Goal: Task Accomplishment & Management: Complete application form

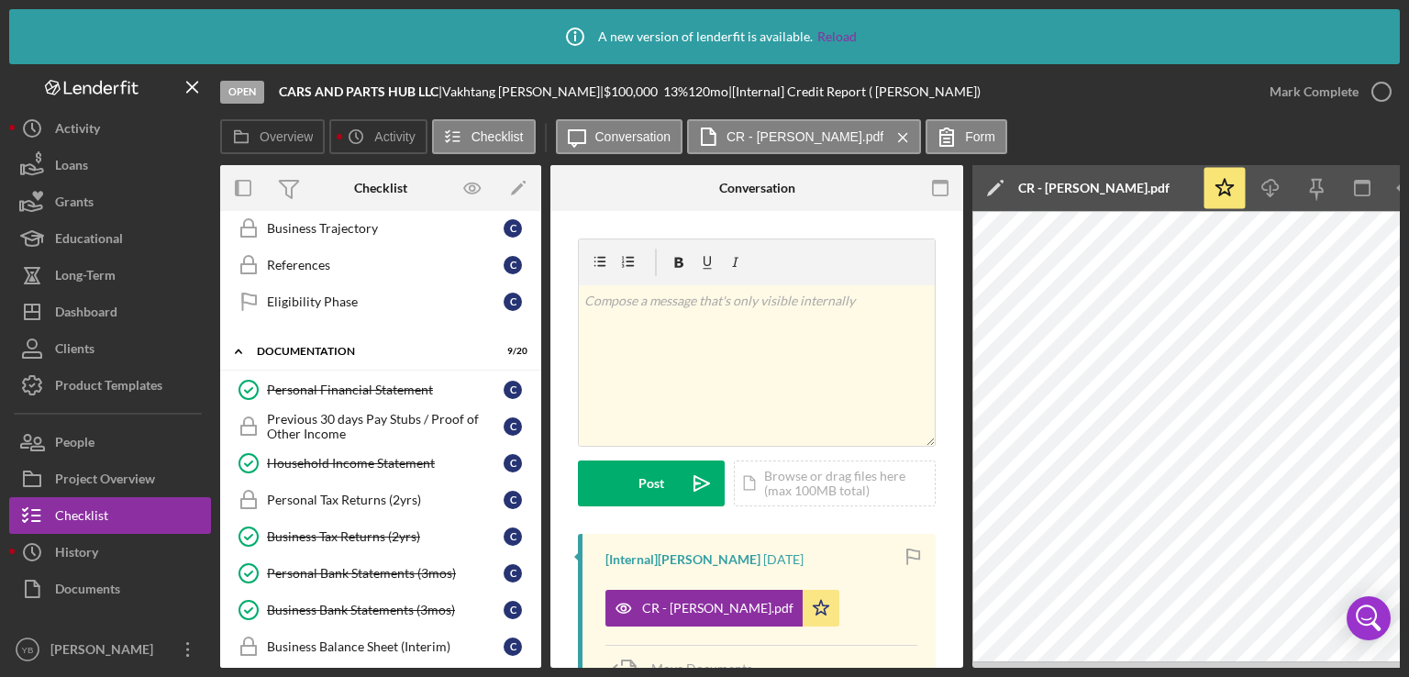
scroll to position [561, 0]
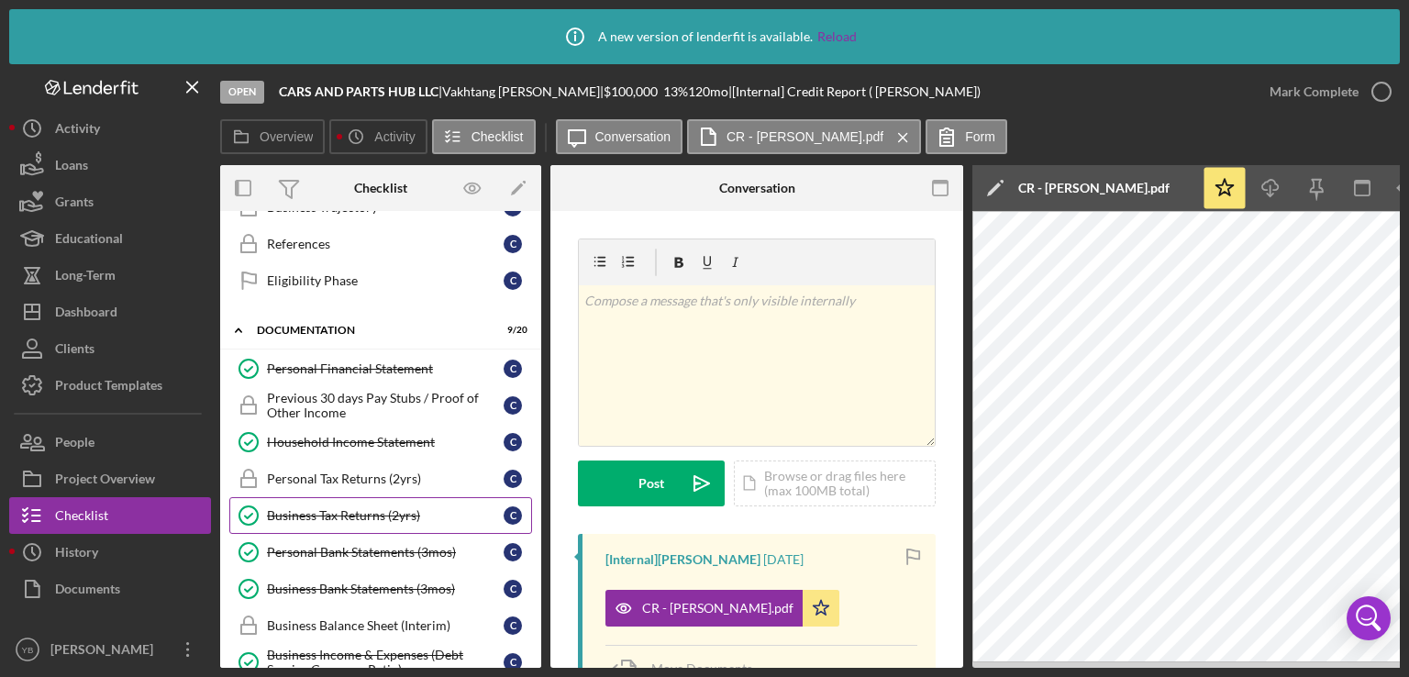
click at [335, 508] on div "Business Tax Returns (2yrs)" at bounding box center [385, 515] width 237 height 15
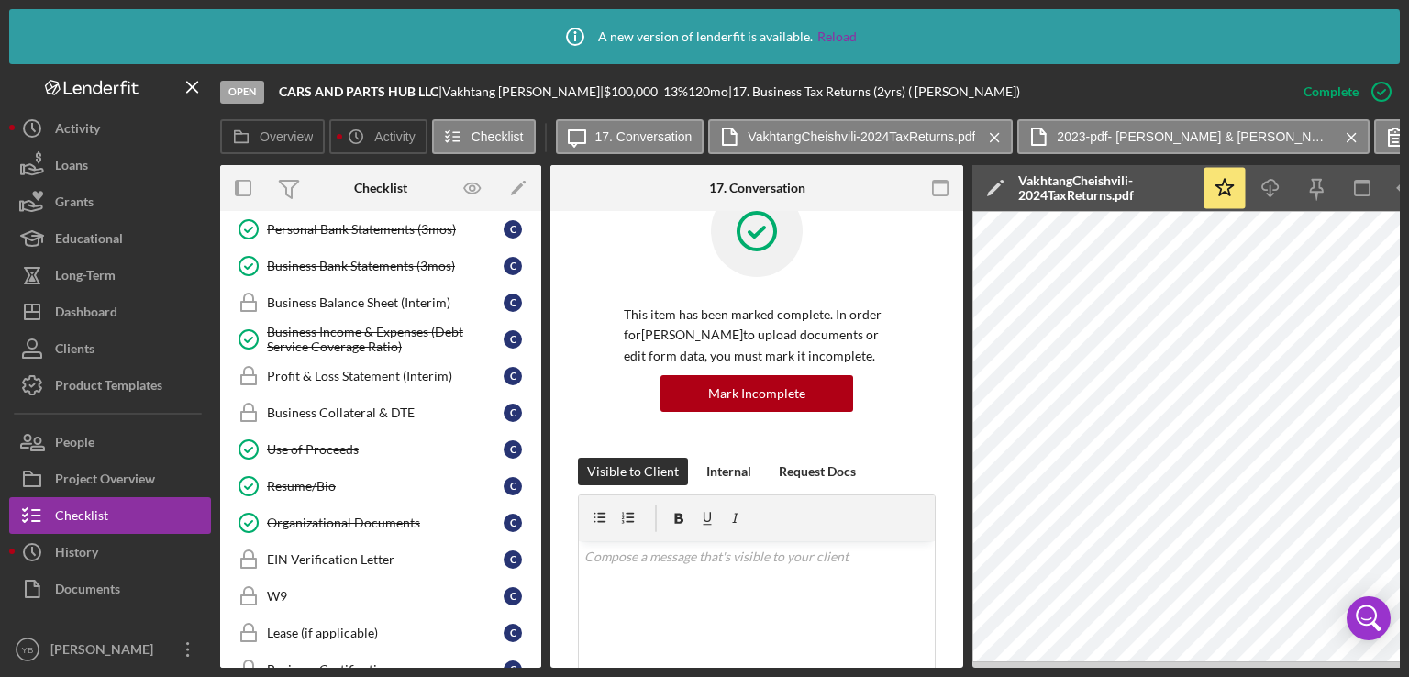
scroll to position [895, 0]
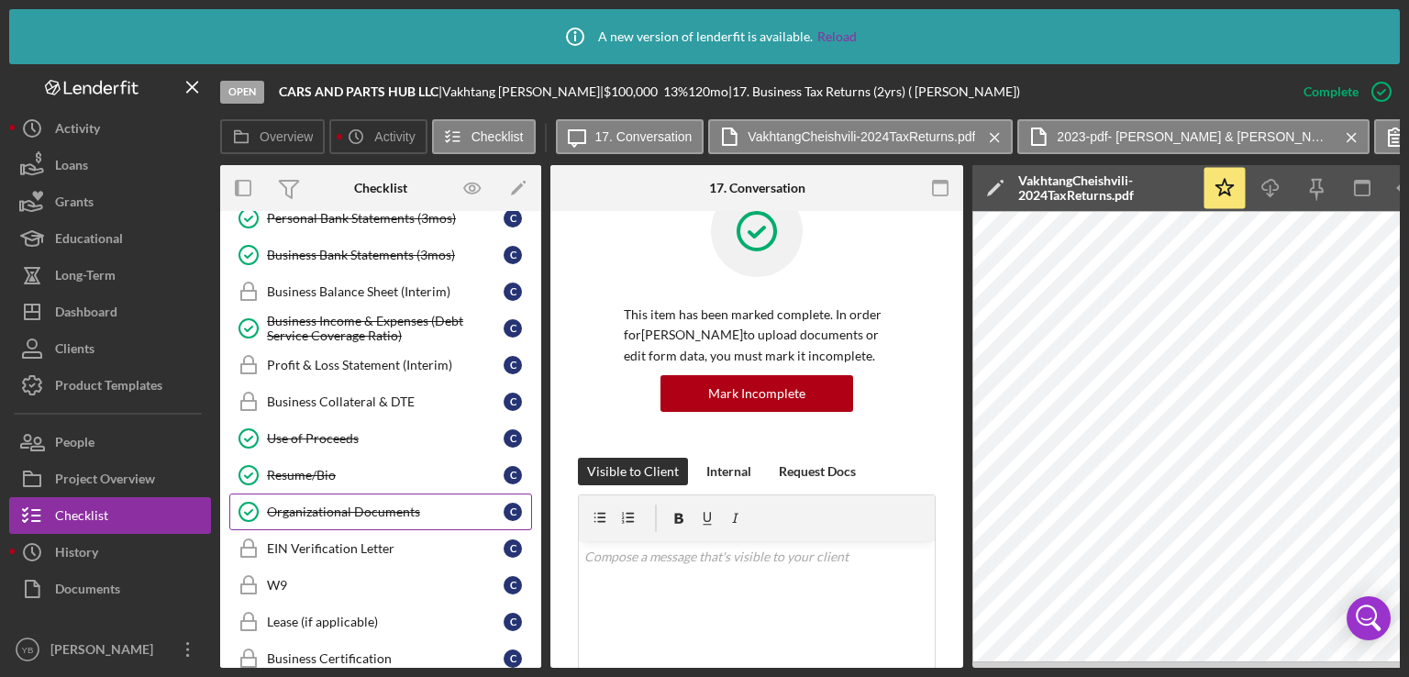
click at [411, 505] on div "Organizational Documents" at bounding box center [385, 512] width 237 height 15
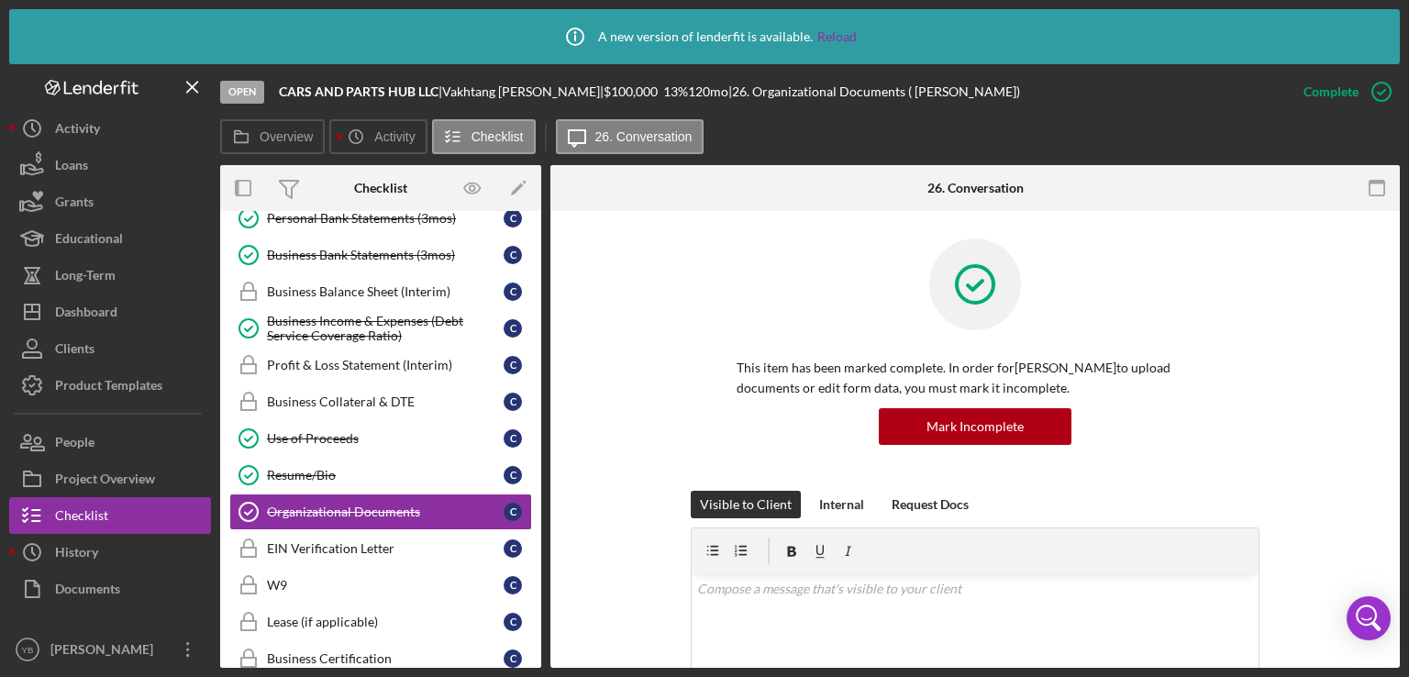
click at [1297, 365] on div "This item has been marked complete. In order for [PERSON_NAME] to upload docume…" at bounding box center [975, 365] width 795 height 252
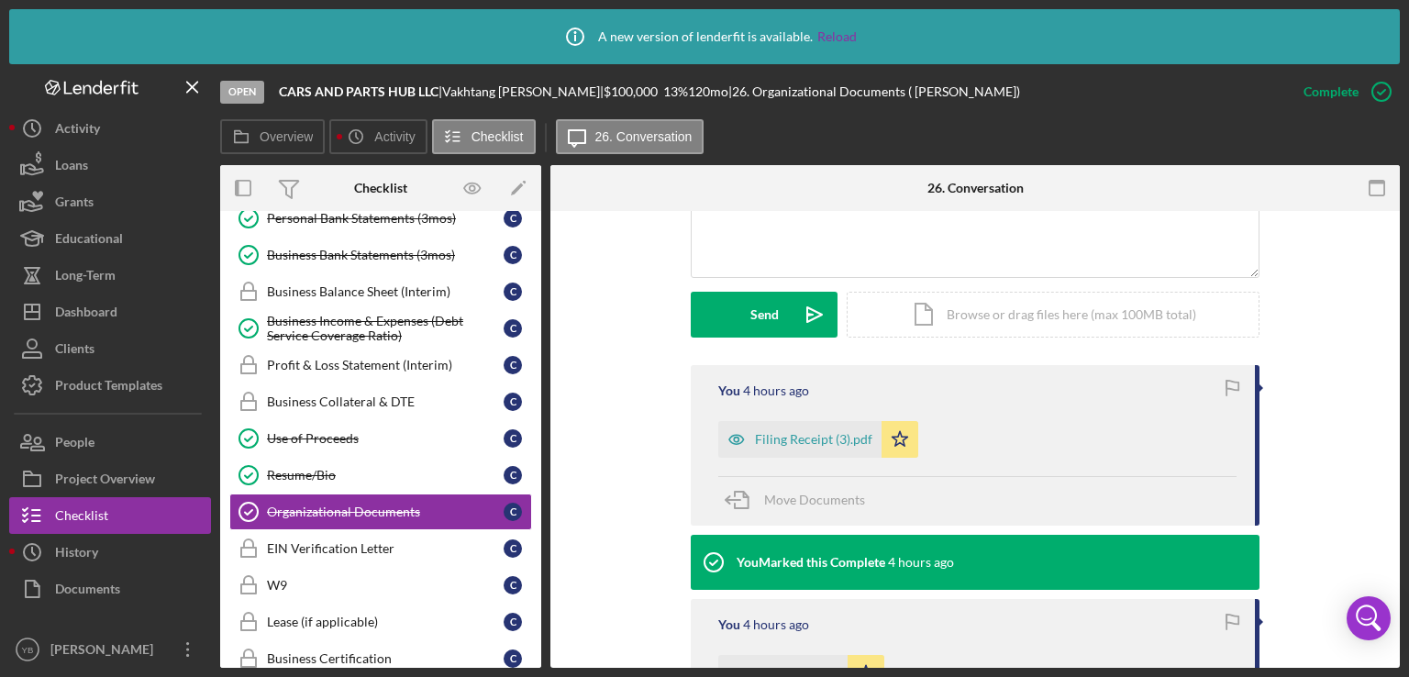
scroll to position [661, 0]
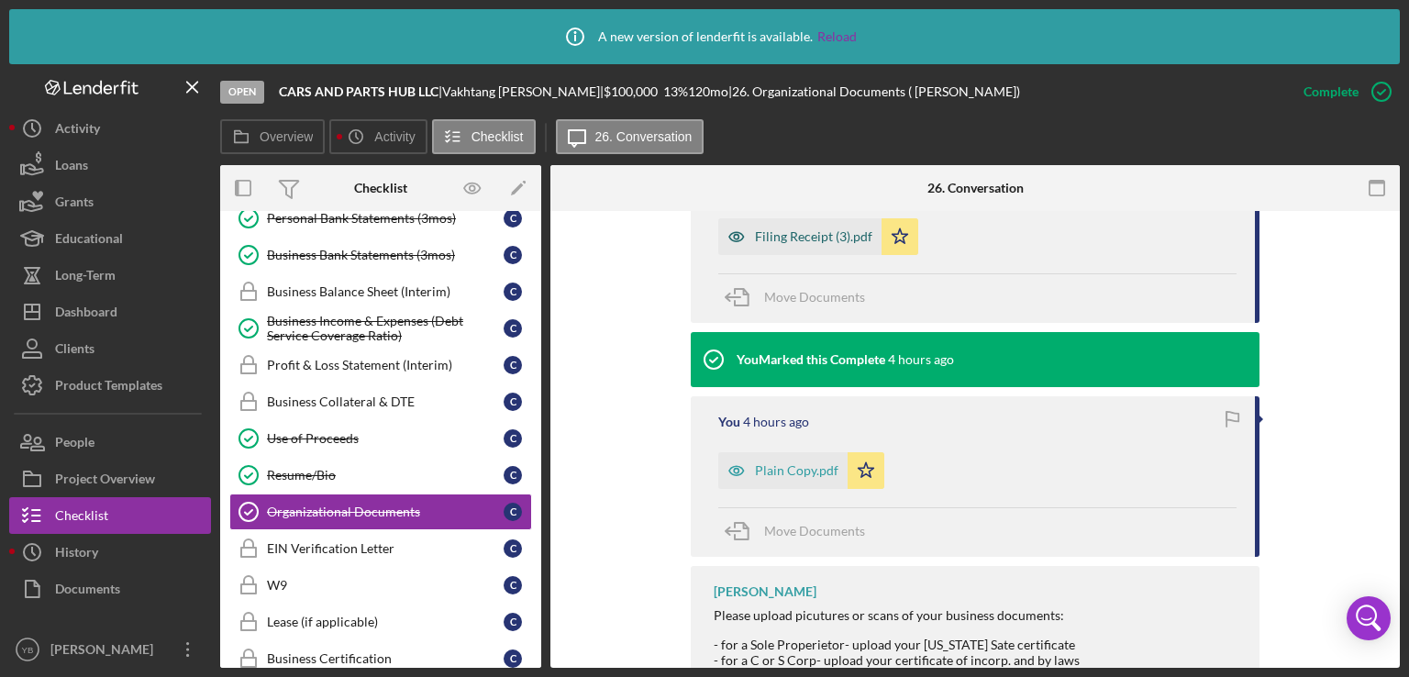
click at [796, 245] on div "Filing Receipt (3).pdf" at bounding box center [799, 236] width 163 height 37
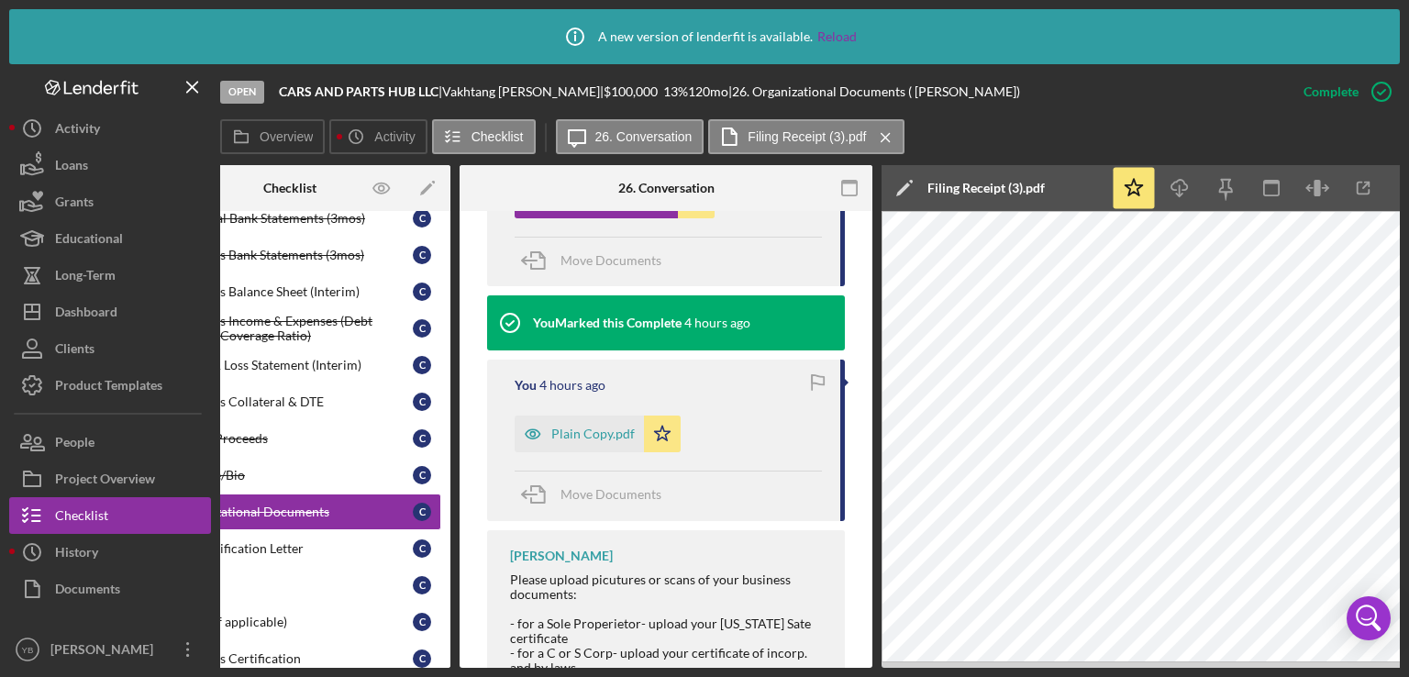
scroll to position [0, 0]
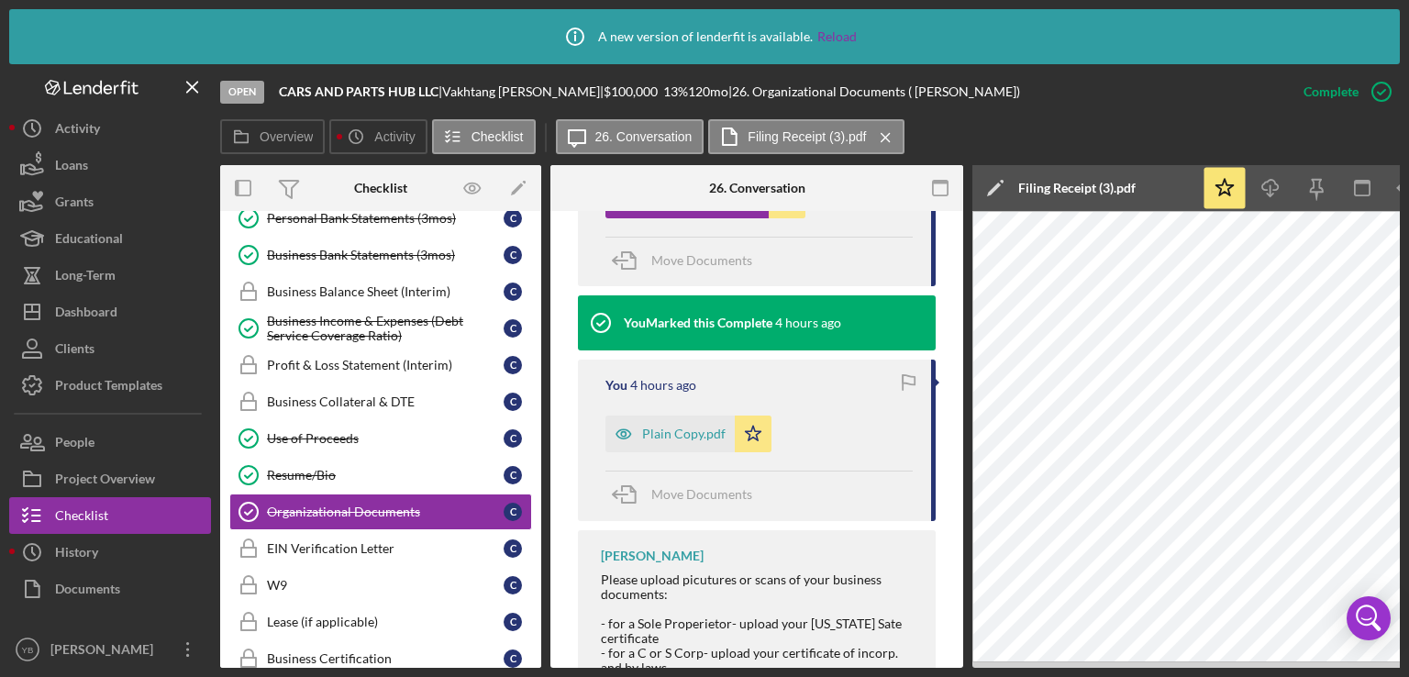
drag, startPoint x: 542, startPoint y: 537, endPoint x: 543, endPoint y: 482, distance: 55.1
click at [543, 482] on div "Overview Internal Workflow Stage Open Icon/Dropdown Arrow Archive (can unarchiv…" at bounding box center [810, 416] width 1180 height 503
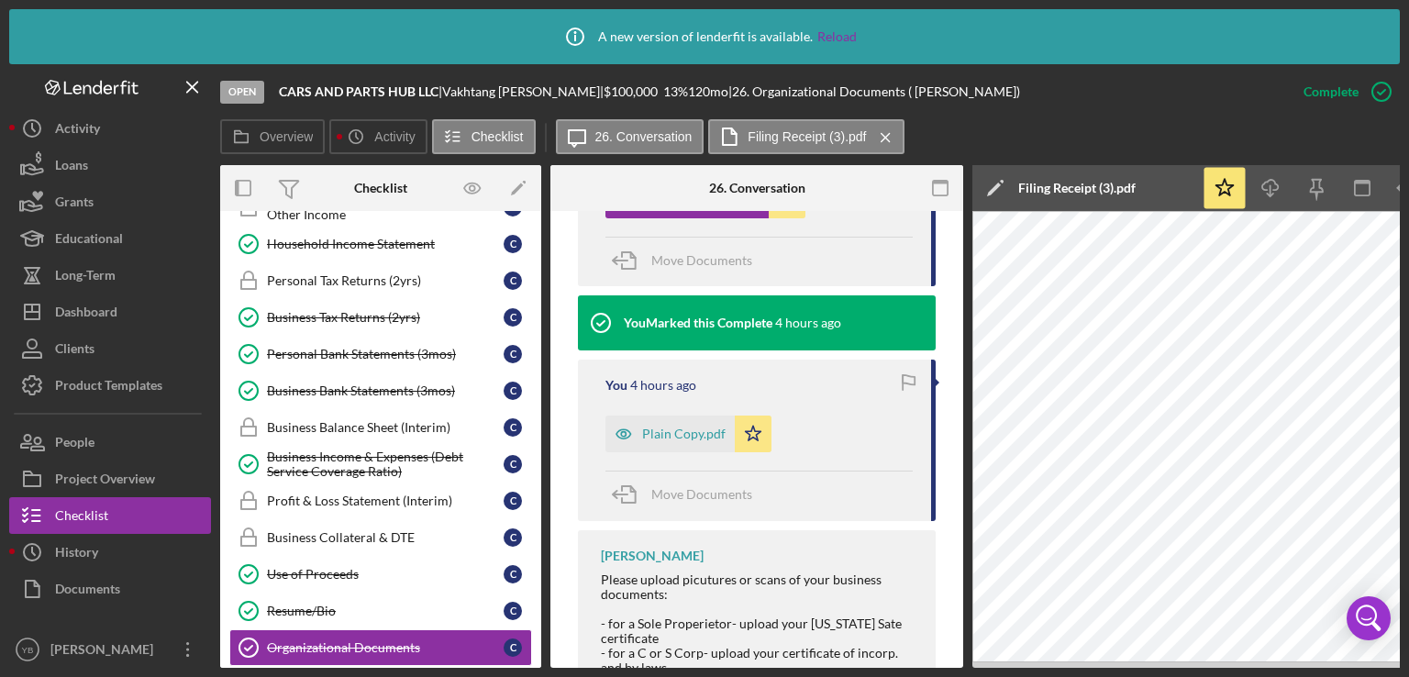
scroll to position [753, 0]
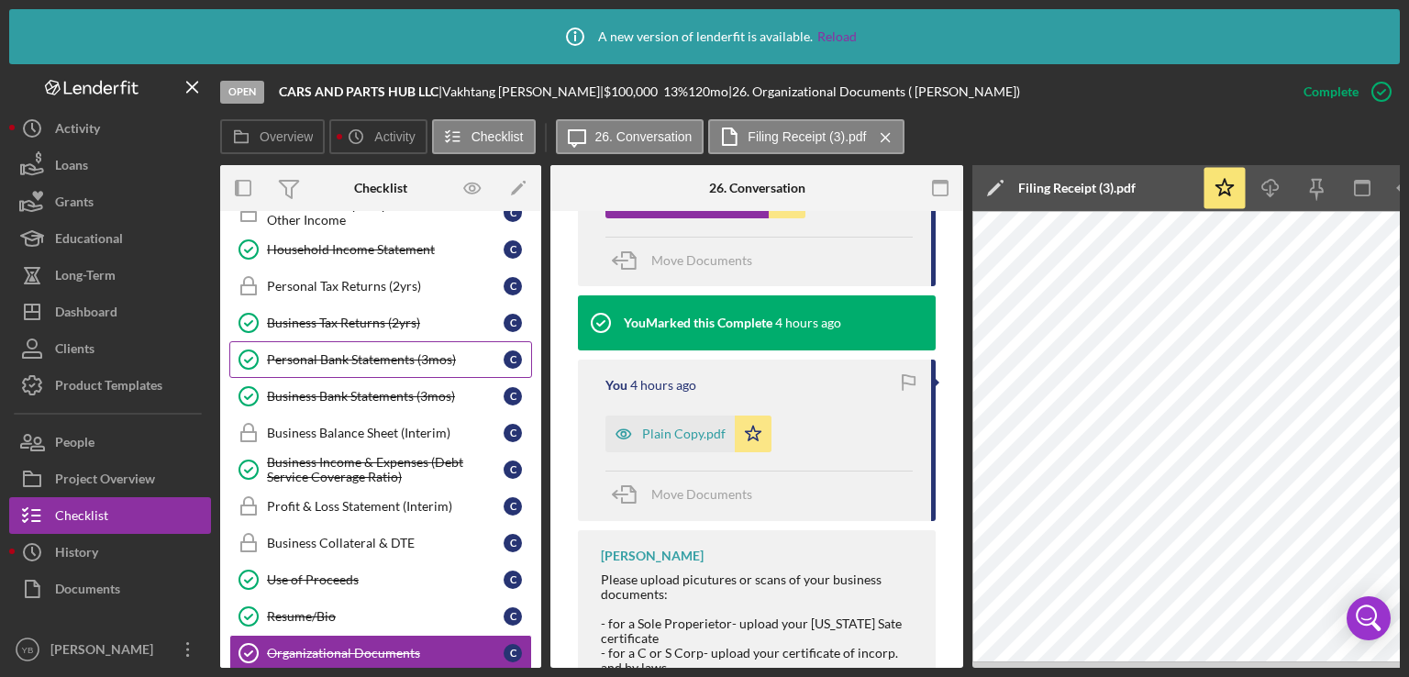
click at [330, 358] on div "Personal Bank Statements (3mos)" at bounding box center [385, 359] width 237 height 15
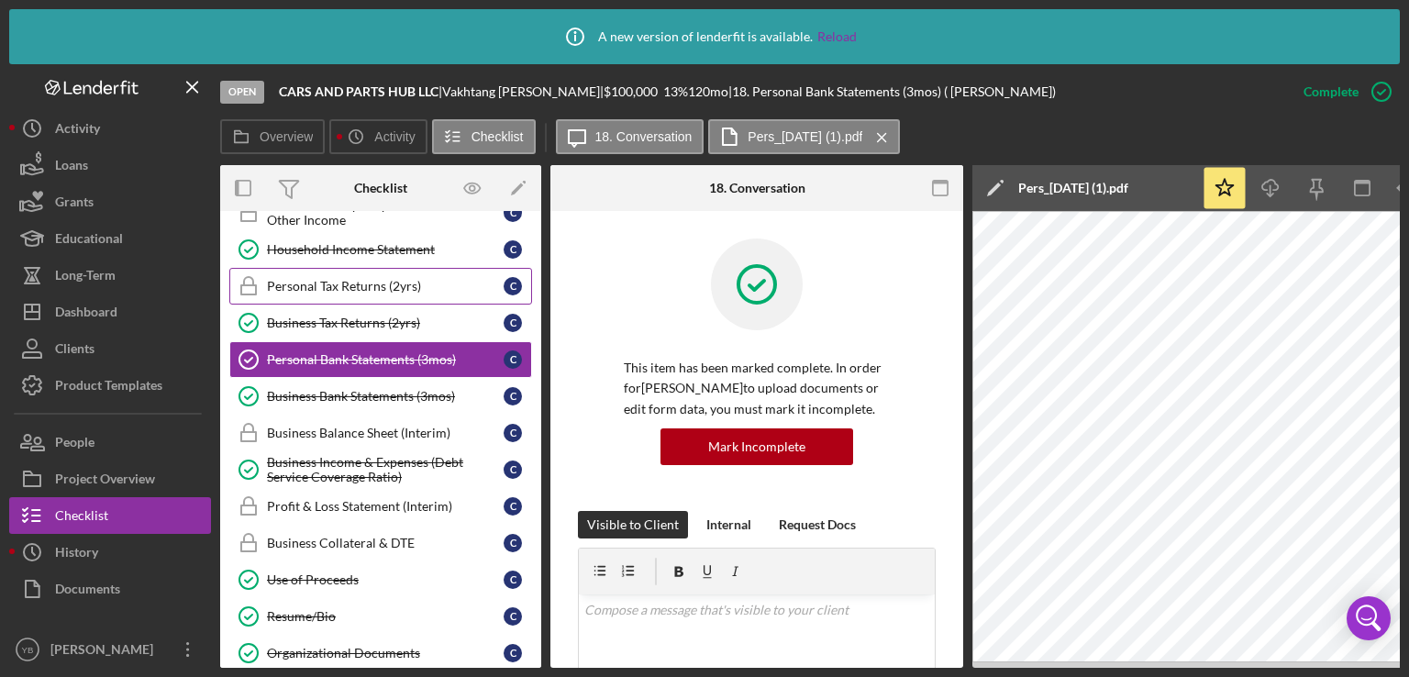
click at [396, 283] on div "Personal Tax Returns (2yrs)" at bounding box center [385, 286] width 237 height 15
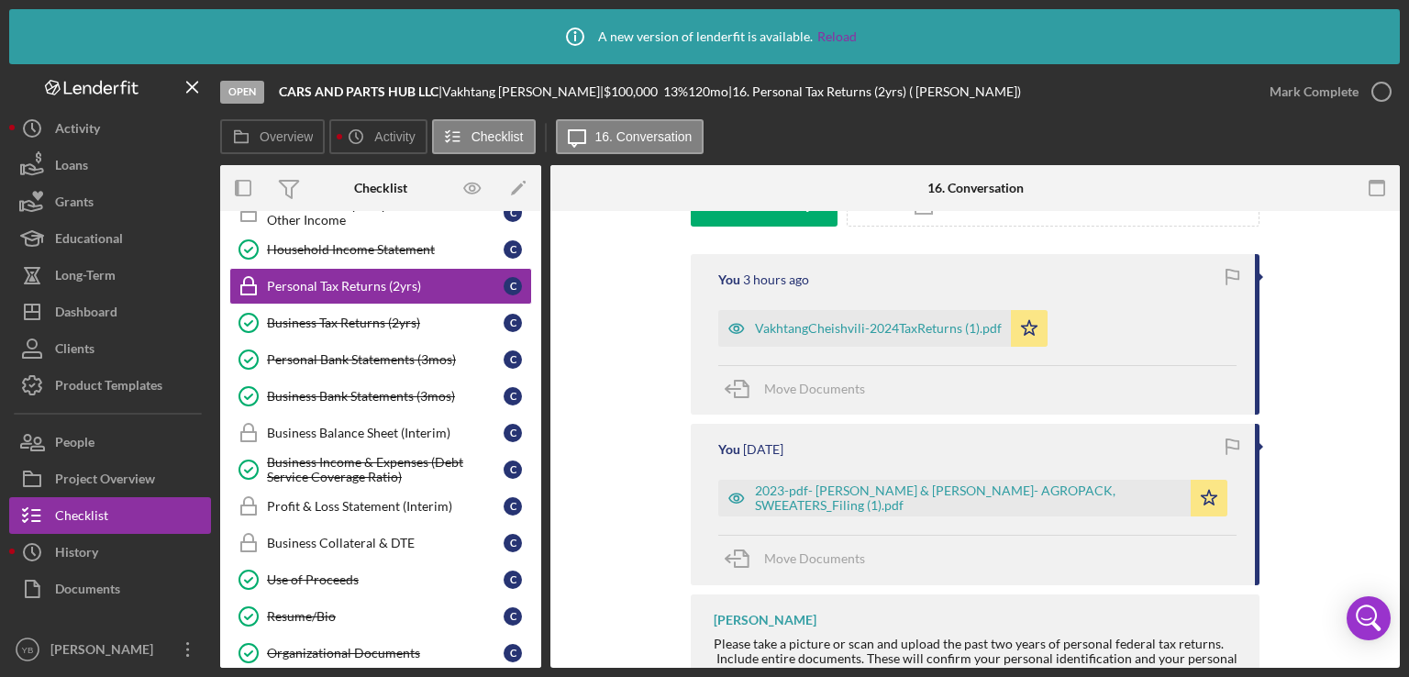
scroll to position [587, 0]
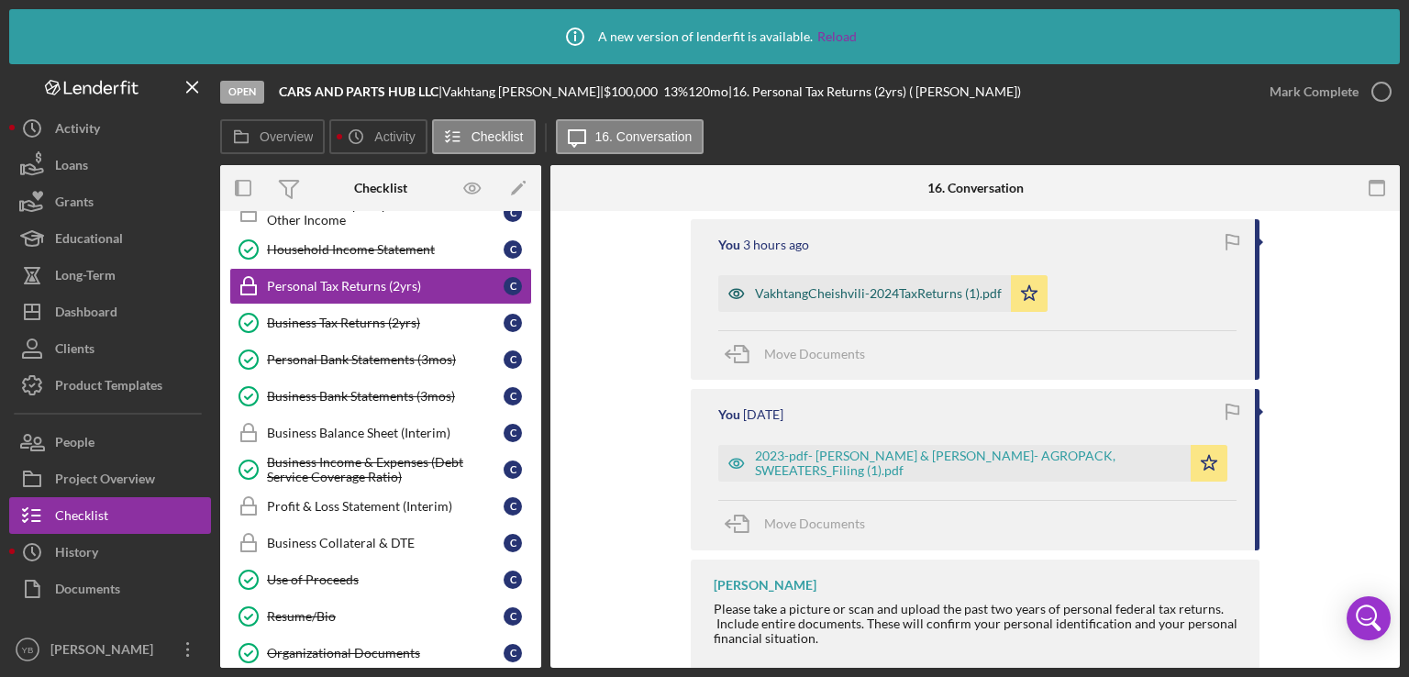
click at [841, 292] on div "VakhtangCheishvili-2024TaxReturns (1).pdf" at bounding box center [878, 293] width 247 height 15
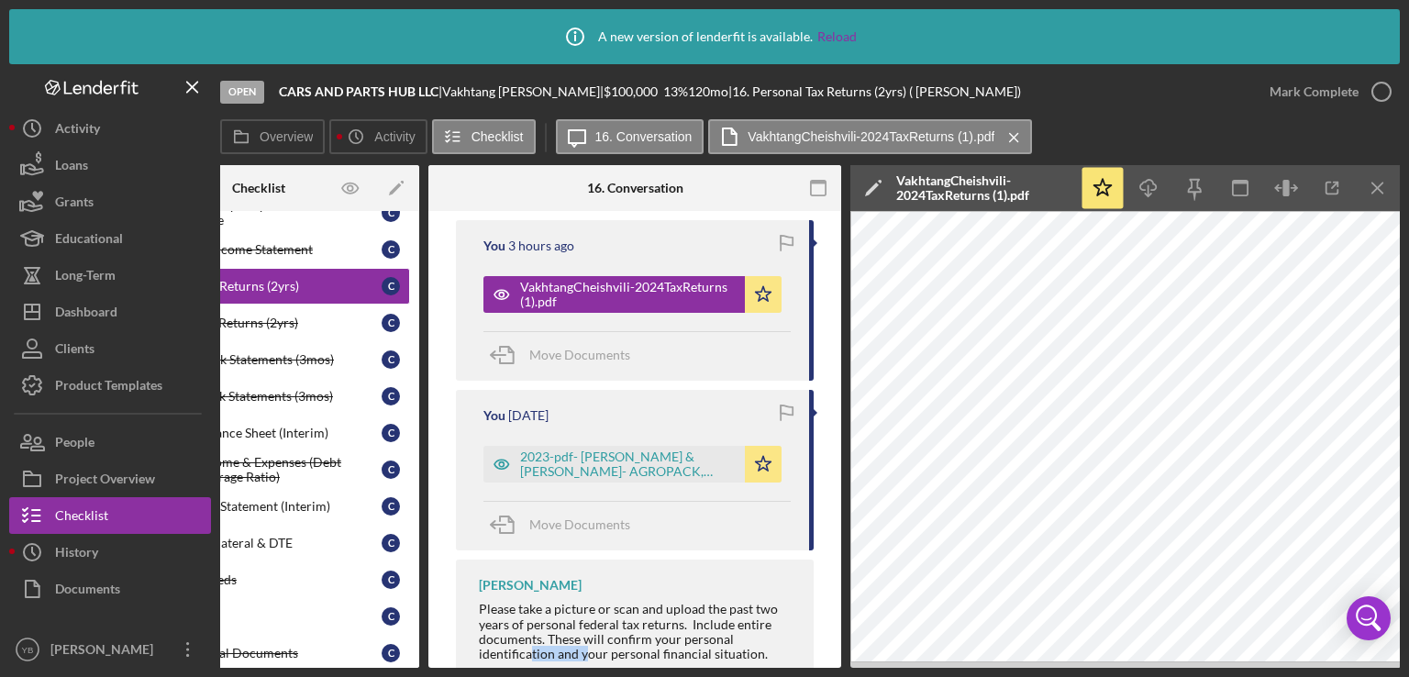
scroll to position [685, 0]
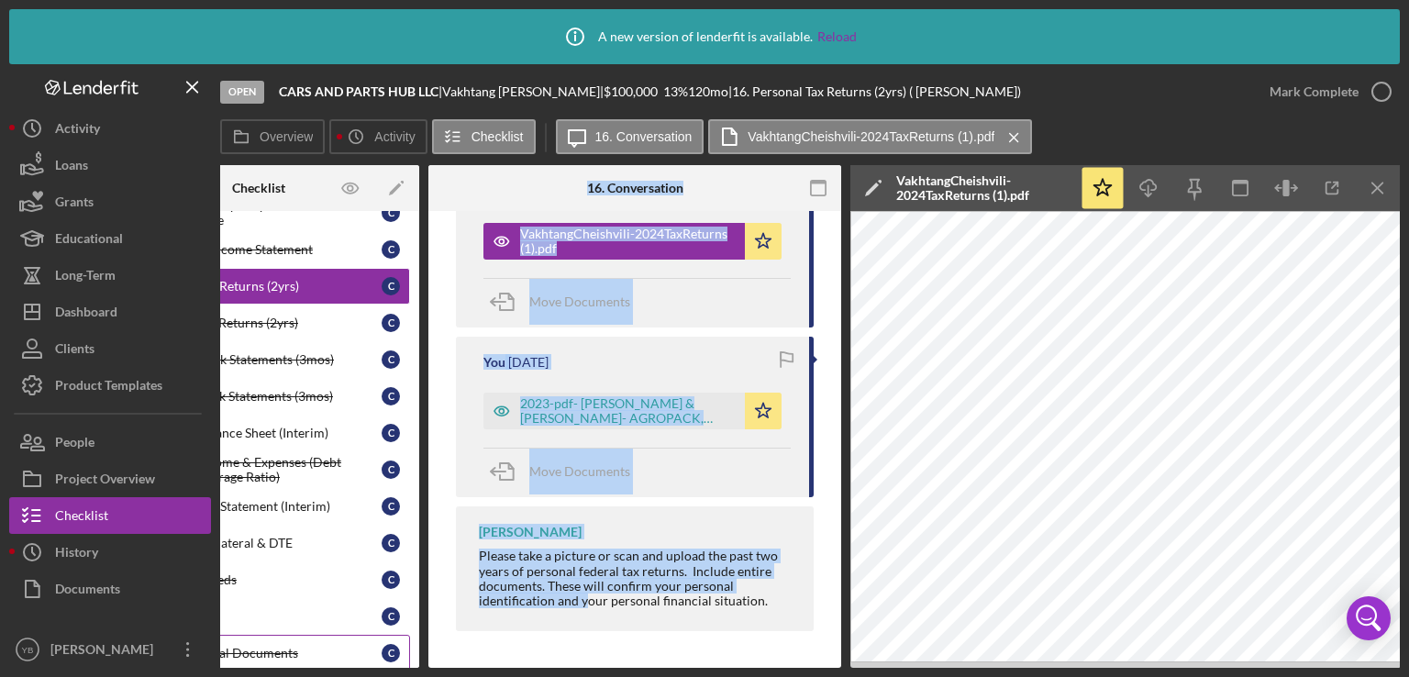
drag, startPoint x: 585, startPoint y: 662, endPoint x: 401, endPoint y: 653, distance: 184.6
click at [401, 653] on div "Overview Internal Workflow Stage Open Icon/Dropdown Arrow Archive (can unarchiv…" at bounding box center [810, 416] width 1180 height 503
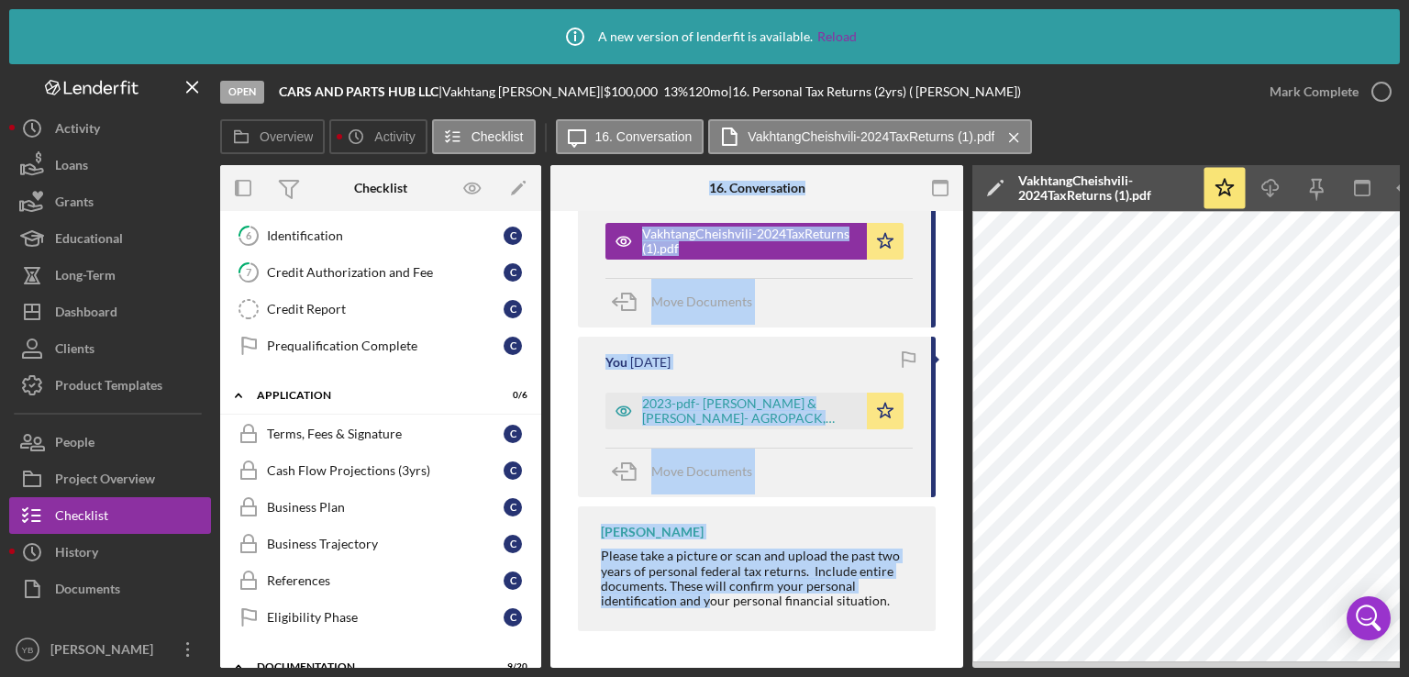
scroll to position [0, 0]
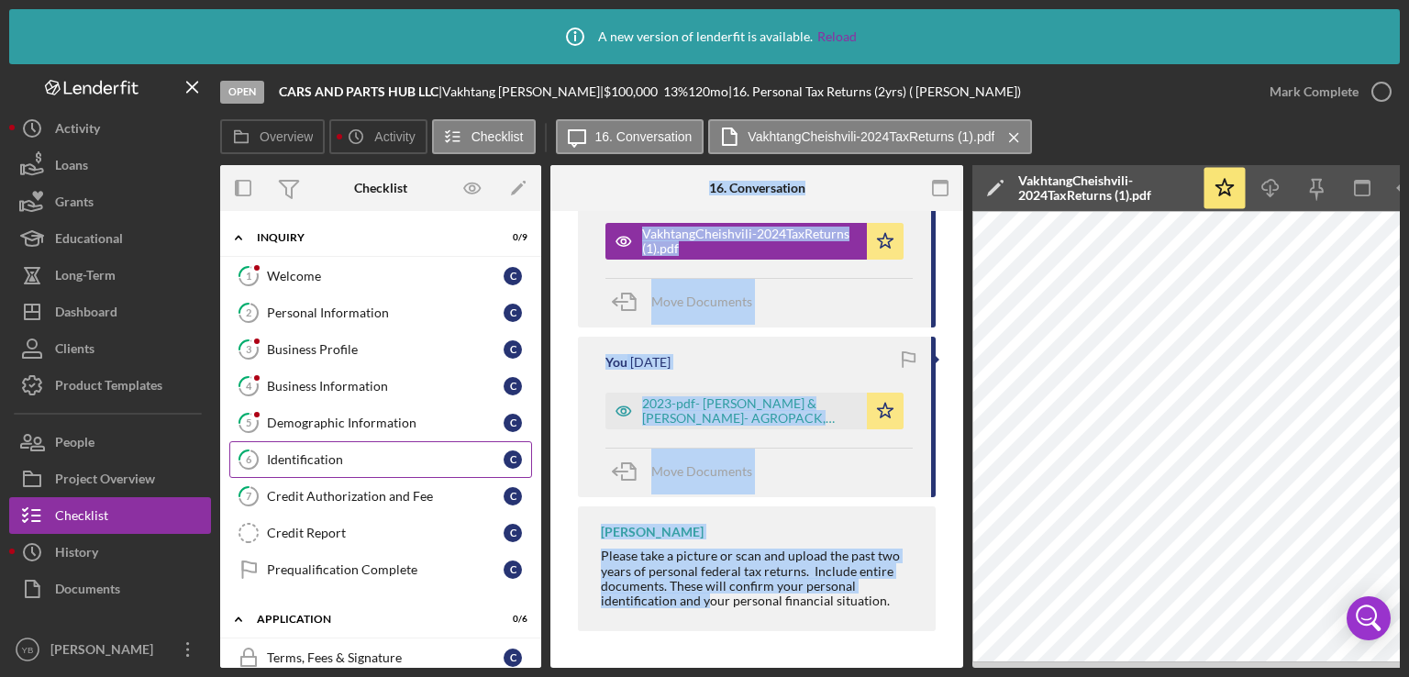
click at [319, 455] on div "Identification" at bounding box center [385, 459] width 237 height 15
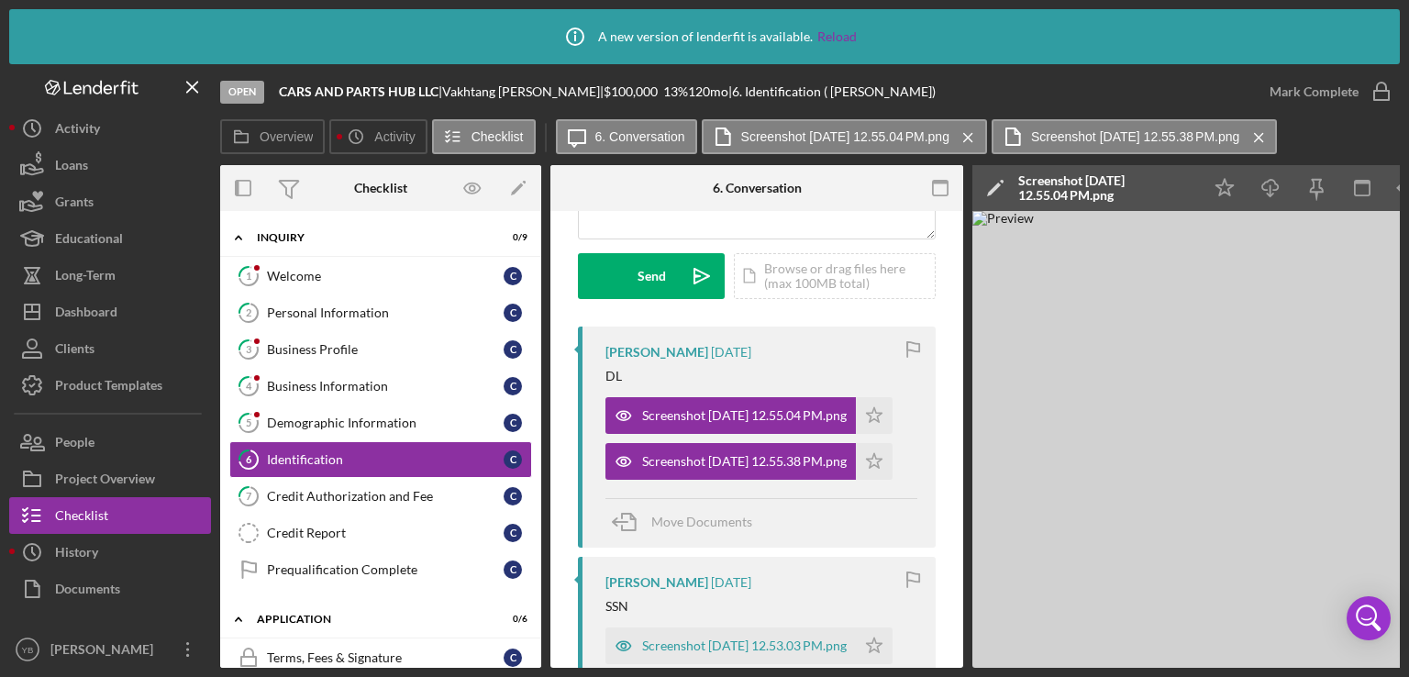
scroll to position [248, 0]
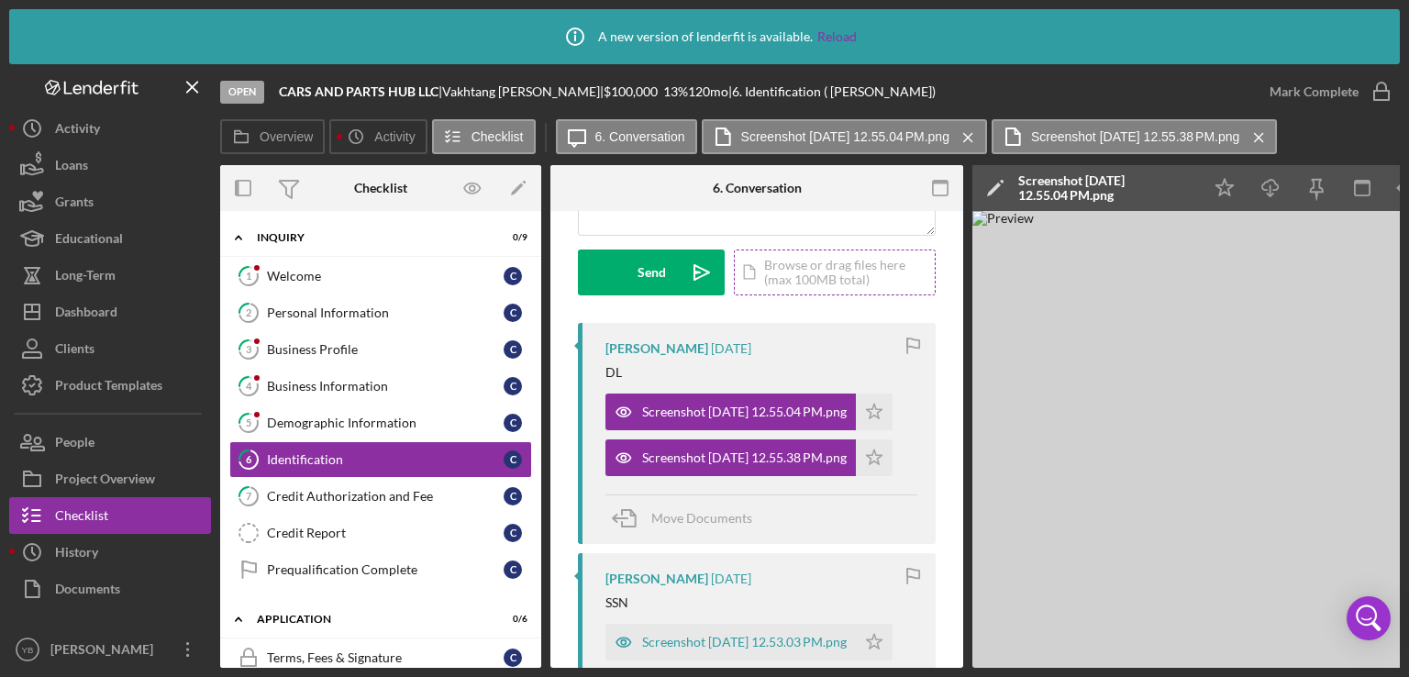
click at [782, 280] on div "Icon/Document Browse or drag files here (max 100MB total) Tap to choose files o…" at bounding box center [835, 273] width 202 height 46
click at [651, 277] on div "Upload" at bounding box center [651, 273] width 41 height 46
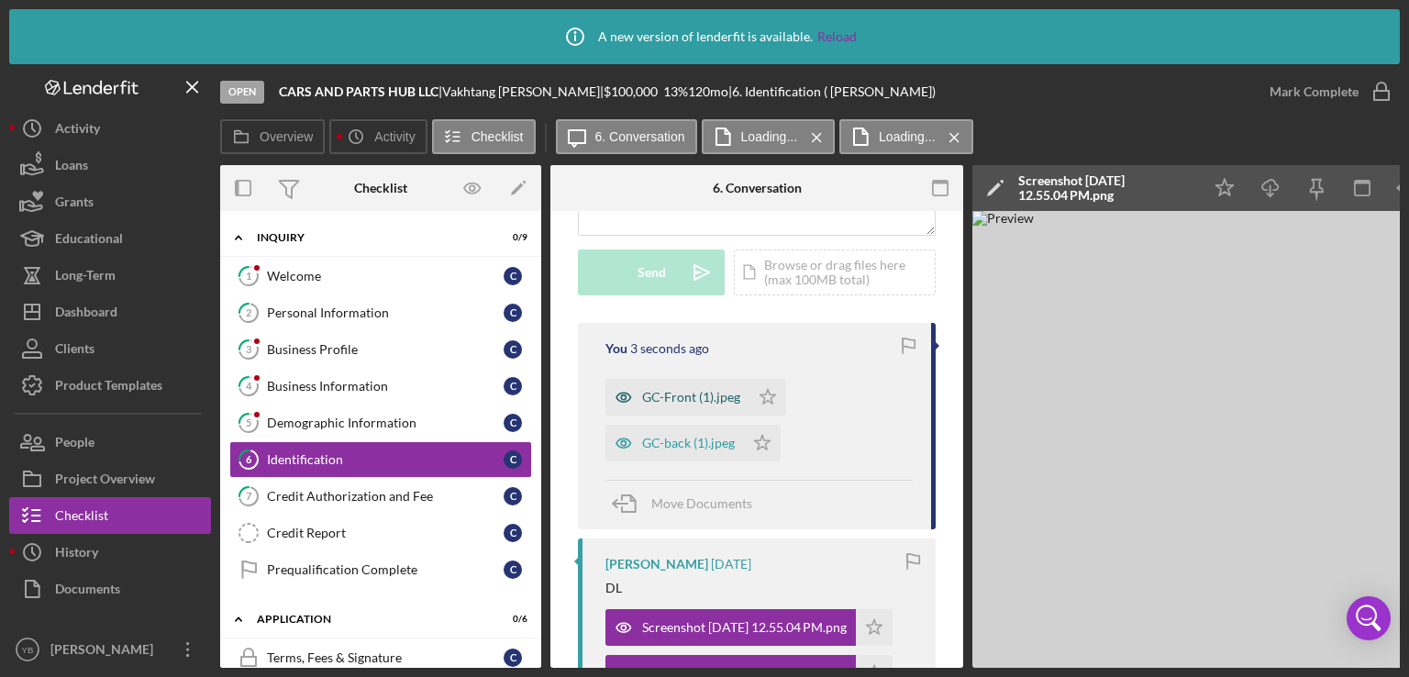
click at [712, 401] on div "GC-Front (1).jpeg" at bounding box center [691, 397] width 98 height 15
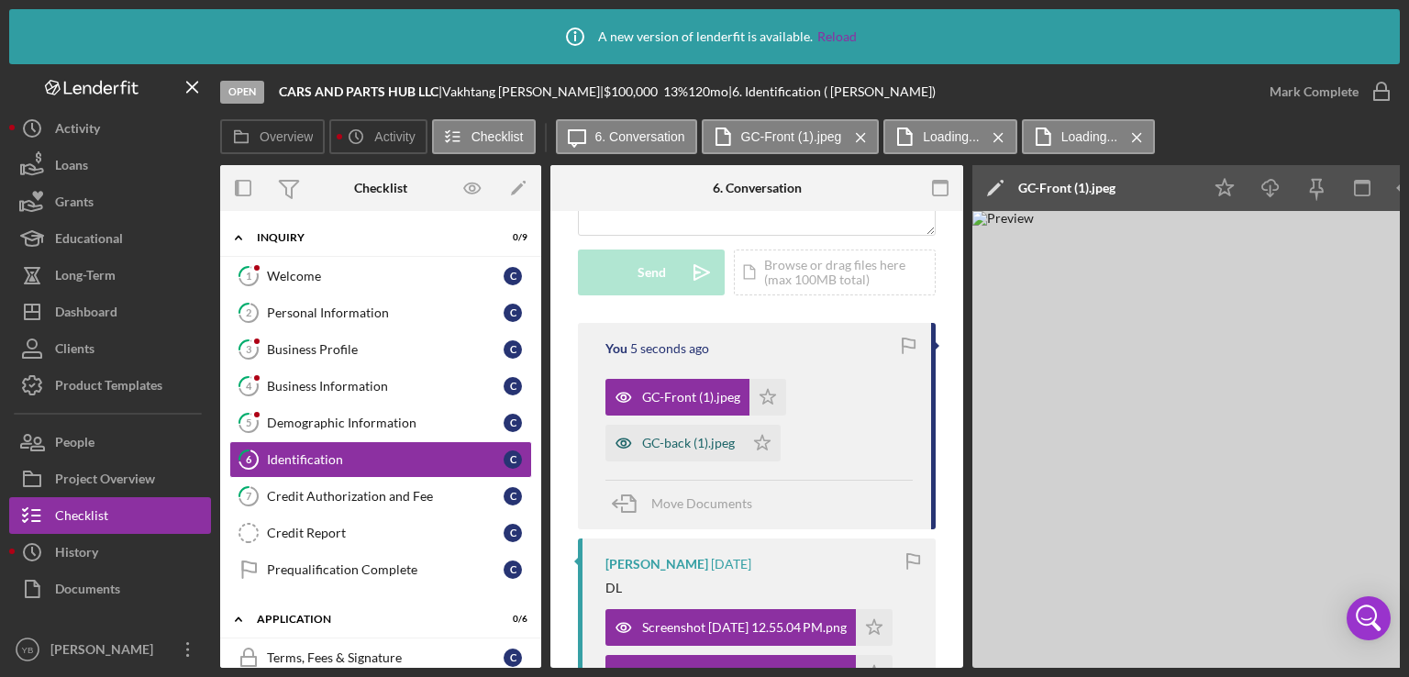
click at [705, 443] on div "GC-back (1).jpeg" at bounding box center [688, 443] width 93 height 15
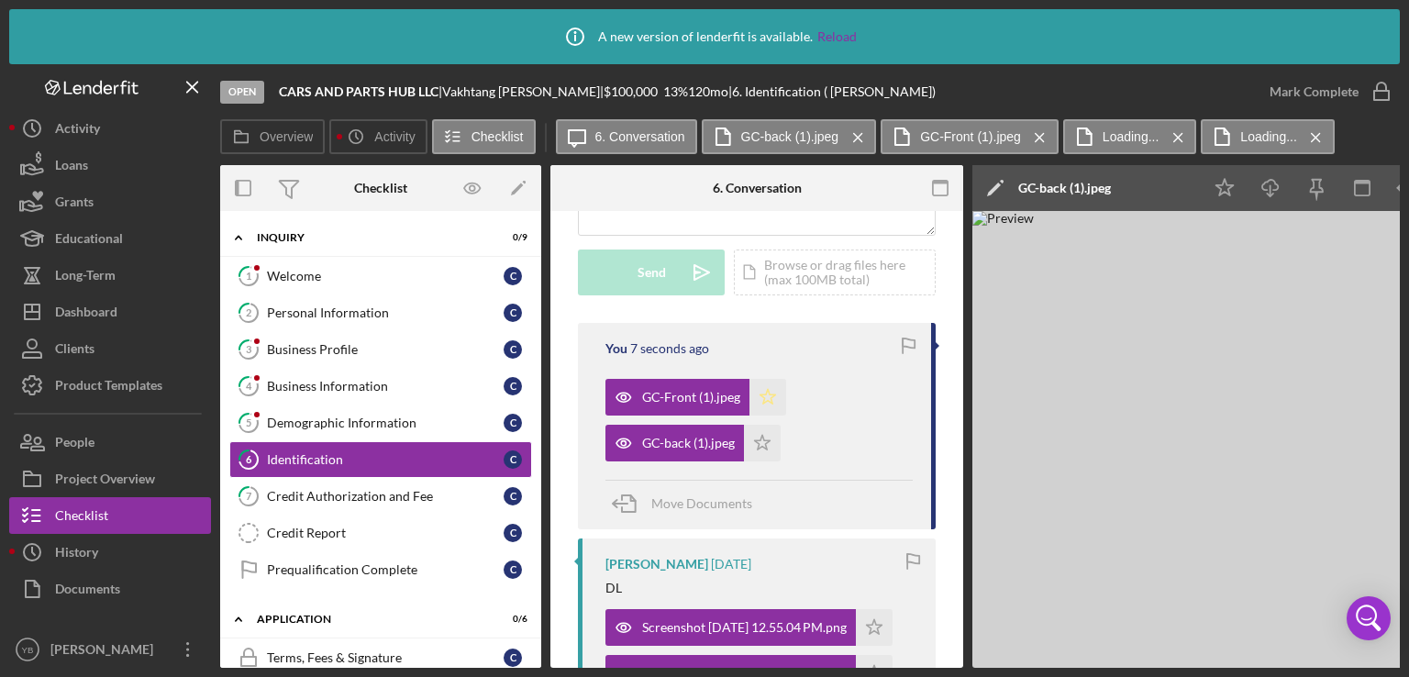
click at [768, 398] on icon "Icon/Star" at bounding box center [768, 397] width 37 height 37
click at [763, 441] on icon "Icon/Star" at bounding box center [762, 443] width 37 height 37
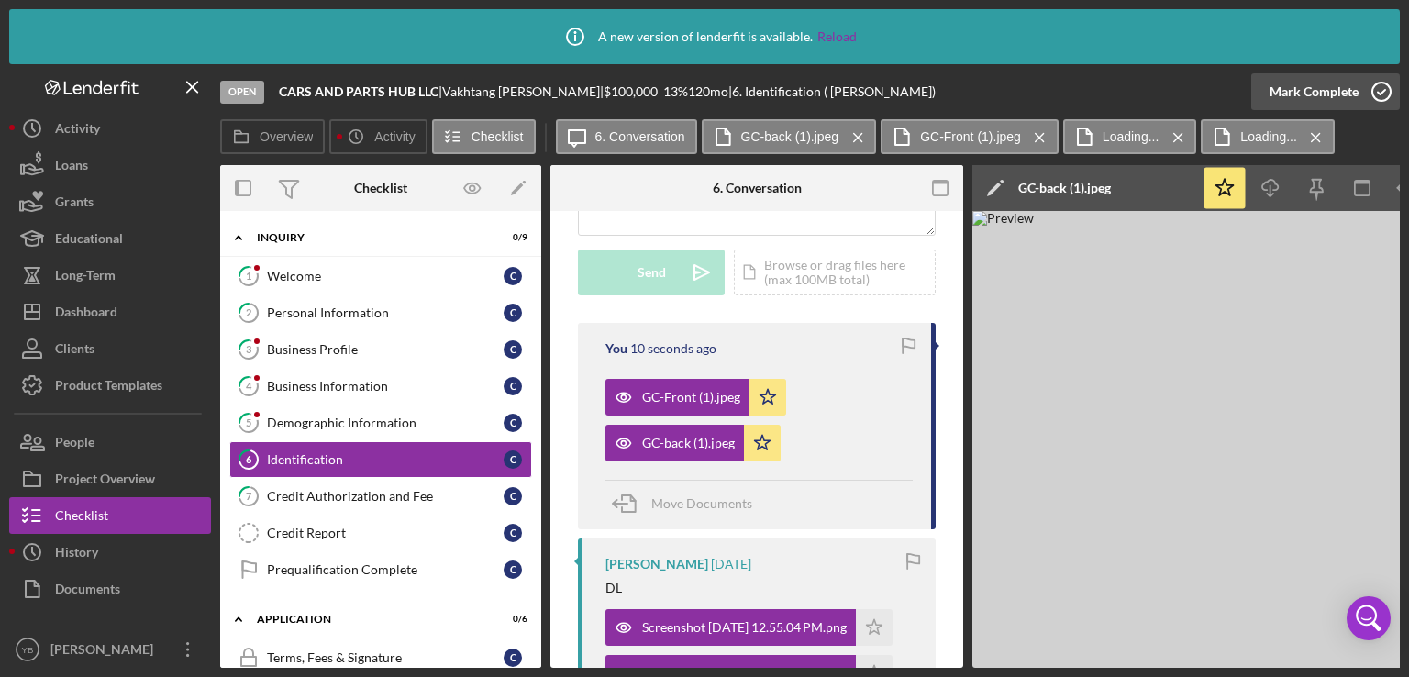
click at [1343, 82] on div "Mark Complete" at bounding box center [1314, 91] width 89 height 37
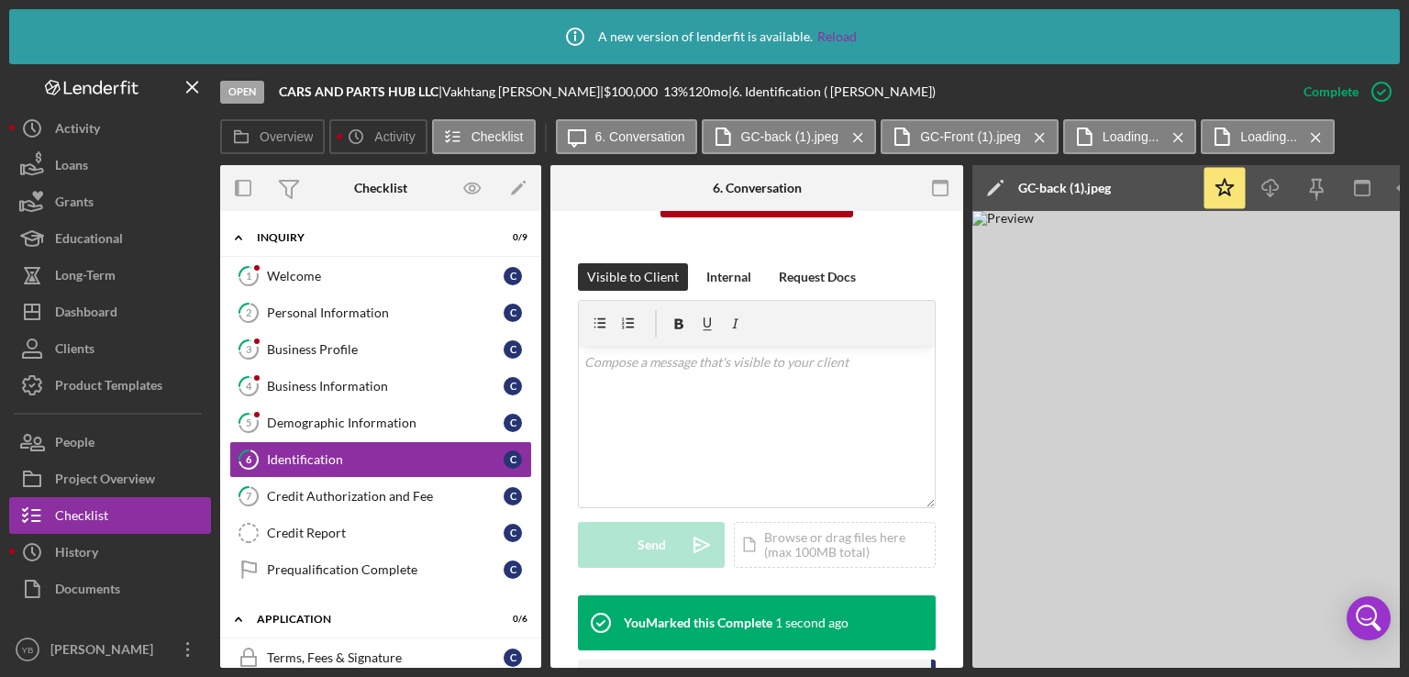
scroll to position [521, 0]
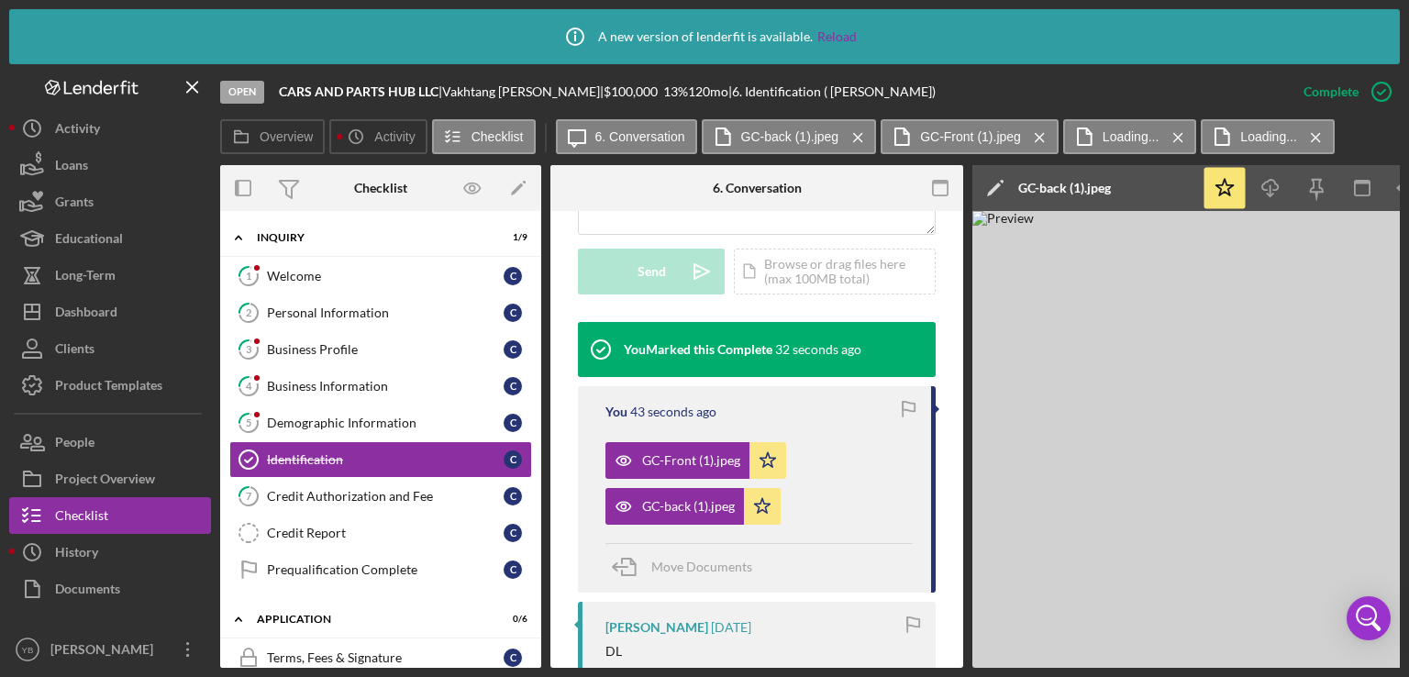
drag, startPoint x: 543, startPoint y: 668, endPoint x: 496, endPoint y: 663, distance: 47.1
click at [496, 663] on div "Icon/Info A new version of lenderfit is available. Reload Open CARS AND PARTS H…" at bounding box center [704, 338] width 1409 height 677
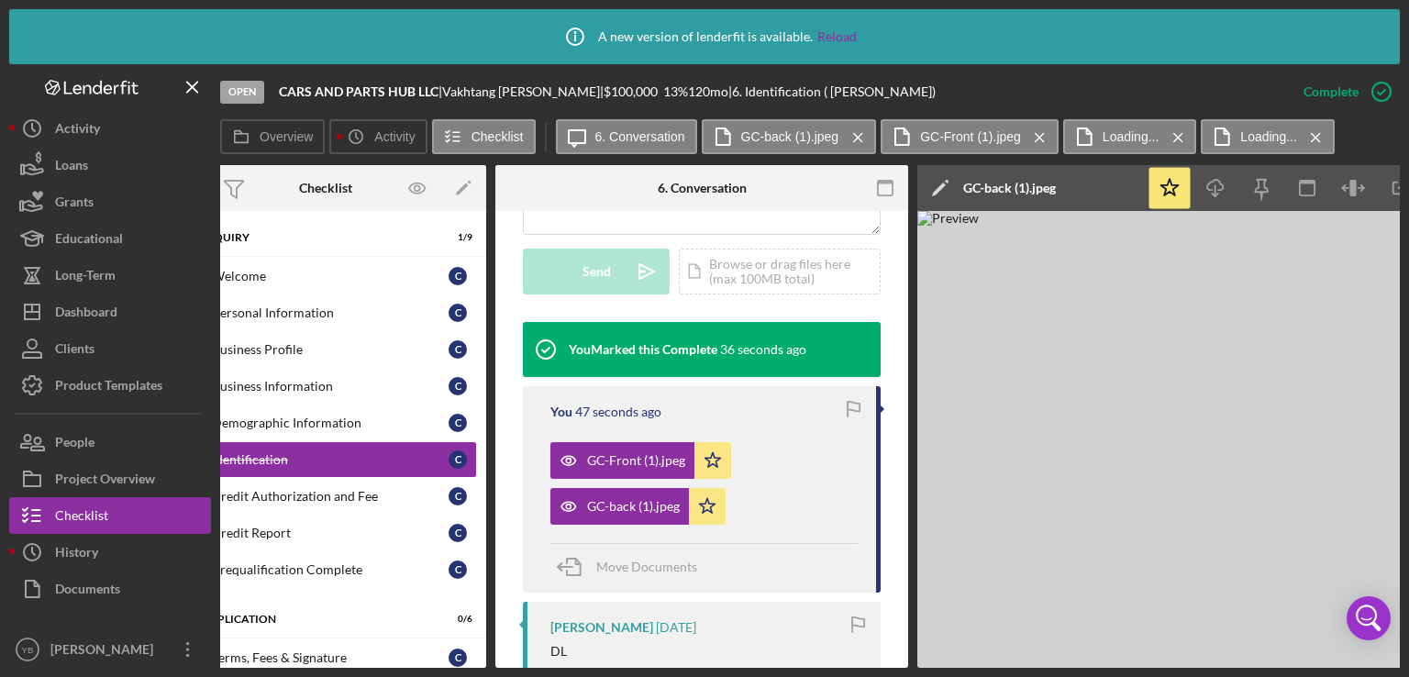
scroll to position [0, 0]
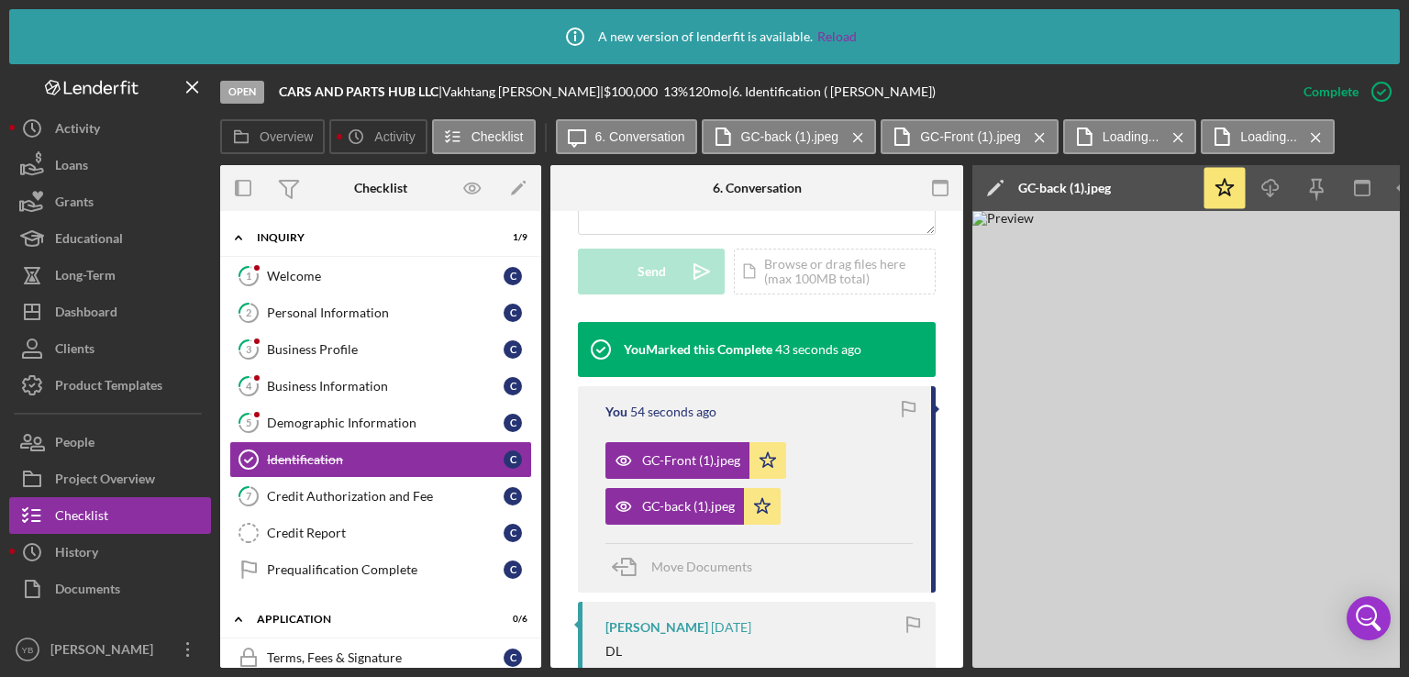
click at [536, 331] on div "Overview Internal Workflow Stage Open Icon/Dropdown Arrow Archive (can unarchiv…" at bounding box center [810, 416] width 1180 height 503
click at [349, 265] on link "1 Welcome C" at bounding box center [380, 276] width 303 height 37
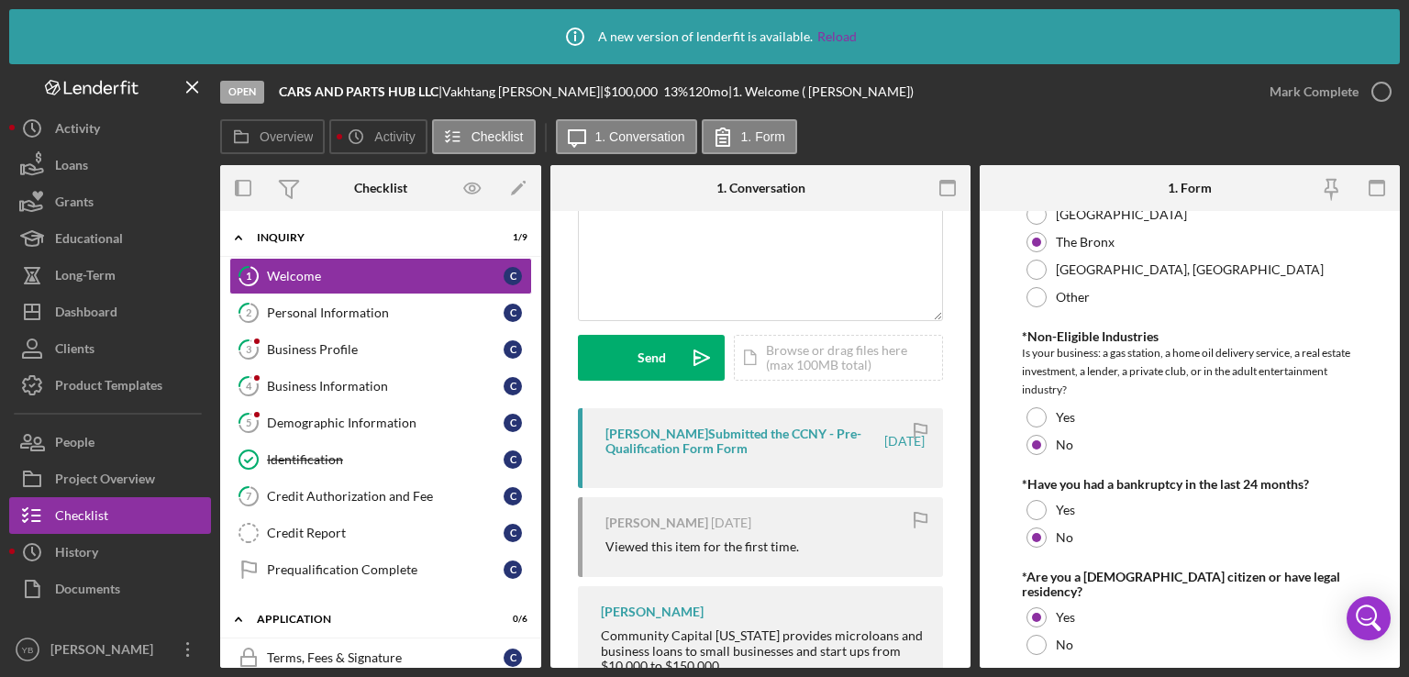
scroll to position [984, 0]
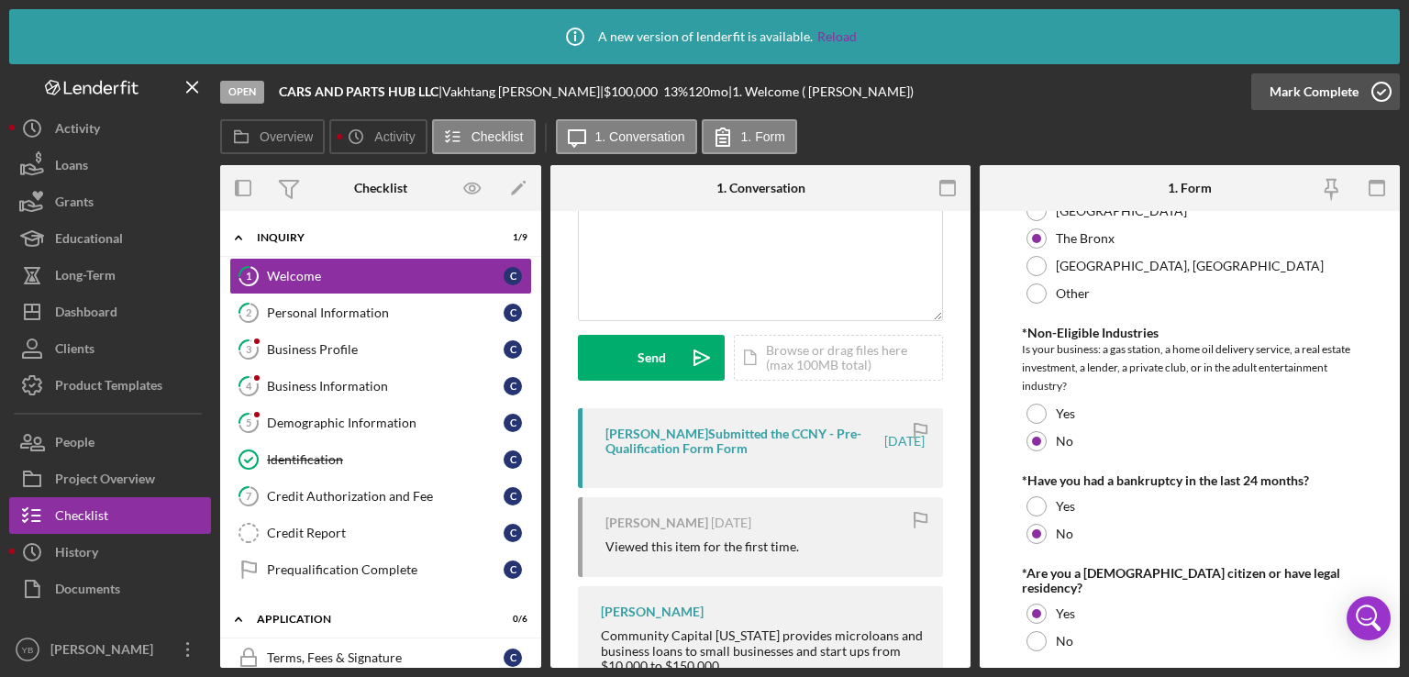
click at [1326, 95] on div "Mark Complete" at bounding box center [1314, 91] width 89 height 37
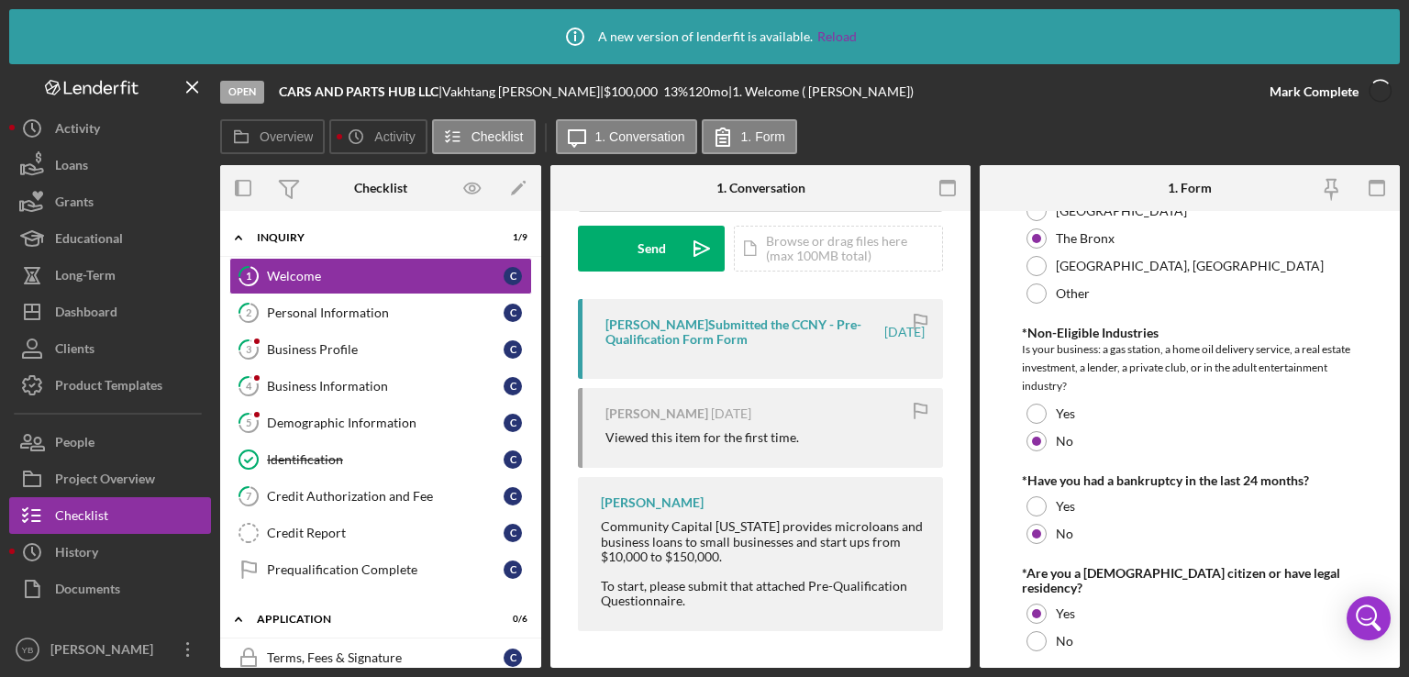
scroll to position [1057, 0]
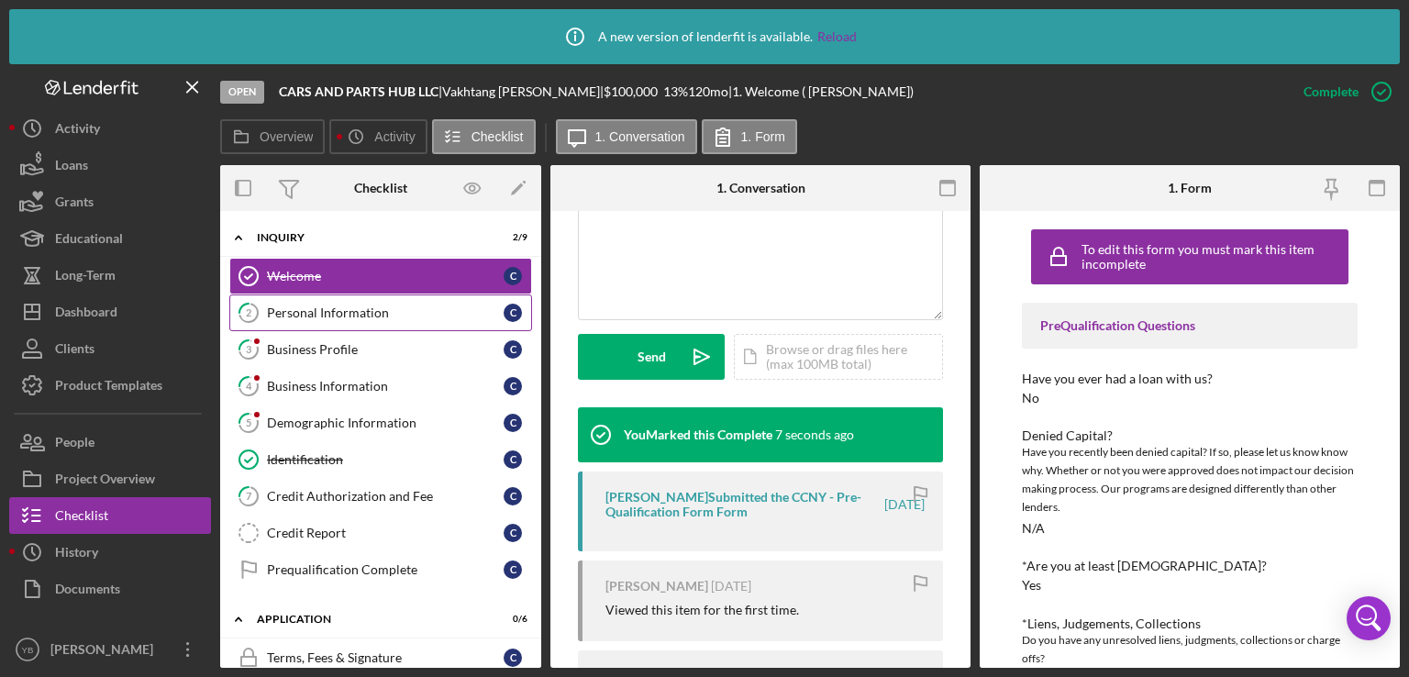
click at [347, 317] on div "Personal Information" at bounding box center [385, 313] width 237 height 15
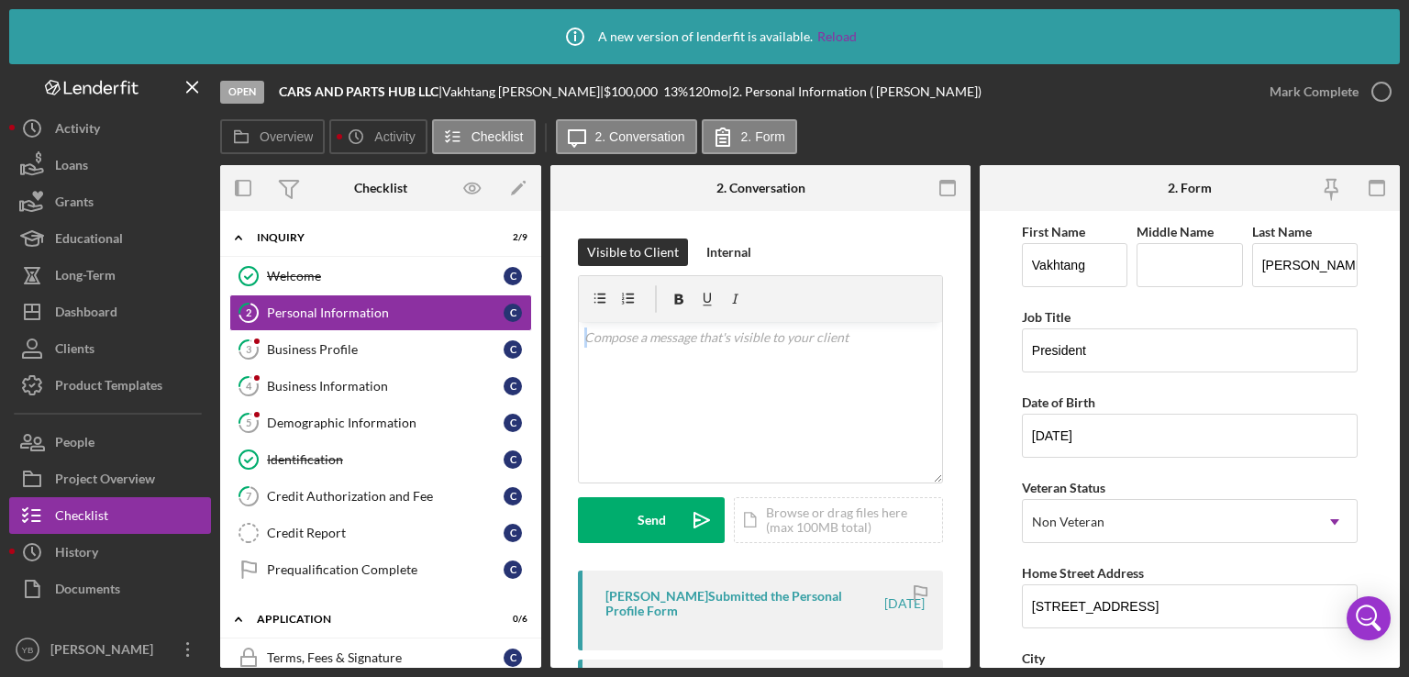
drag, startPoint x: 971, startPoint y: 311, endPoint x: 969, endPoint y: 390, distance: 78.9
click at [969, 390] on div "Overview Internal Workflow Stage Open Icon/Dropdown Arrow Archive (can unarchiv…" at bounding box center [810, 416] width 1180 height 503
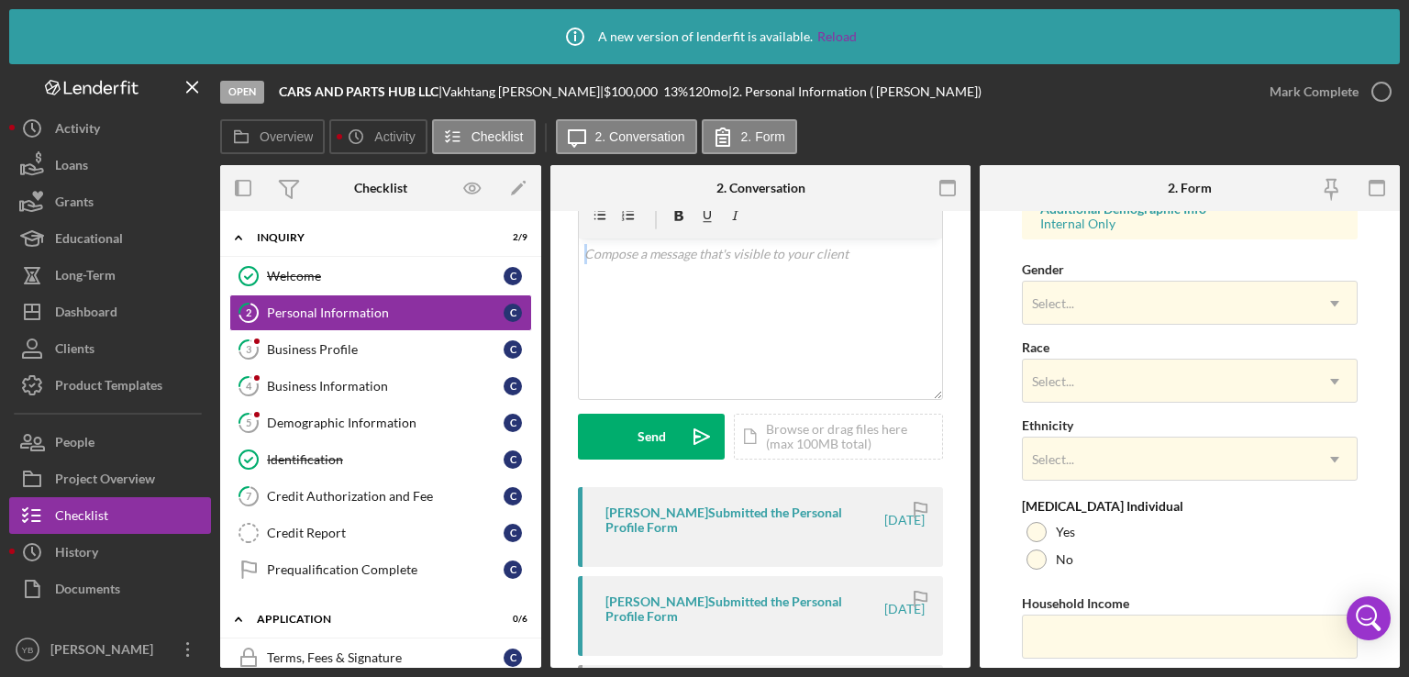
scroll to position [765, 0]
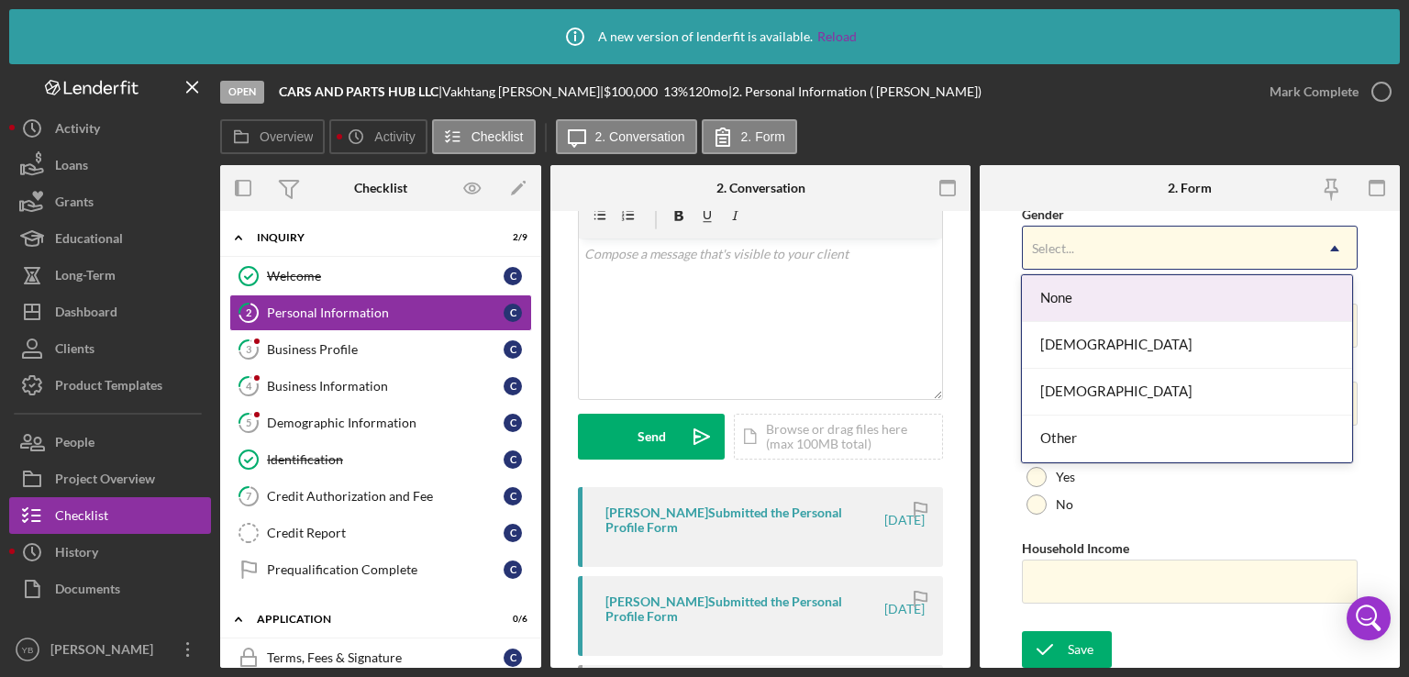
click at [1331, 245] on use at bounding box center [1335, 248] width 9 height 6
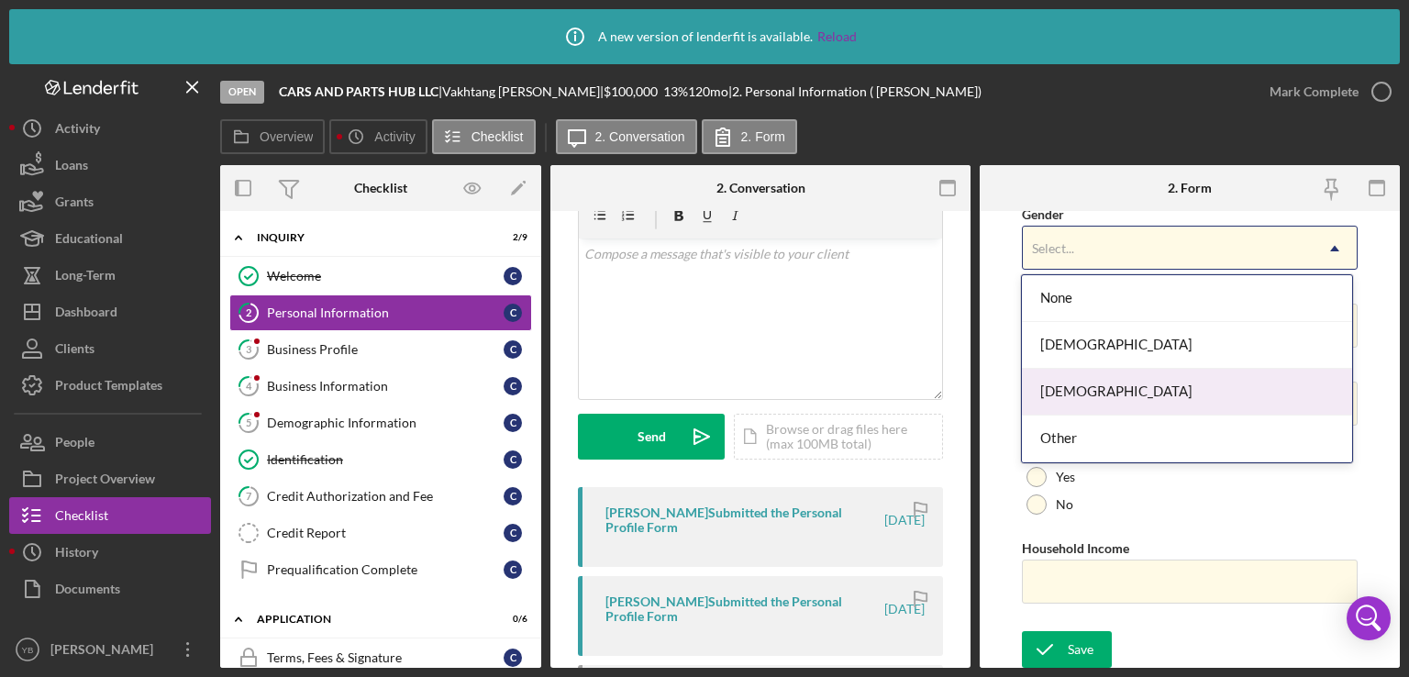
click at [1124, 390] on div "[DEMOGRAPHIC_DATA]" at bounding box center [1187, 392] width 330 height 47
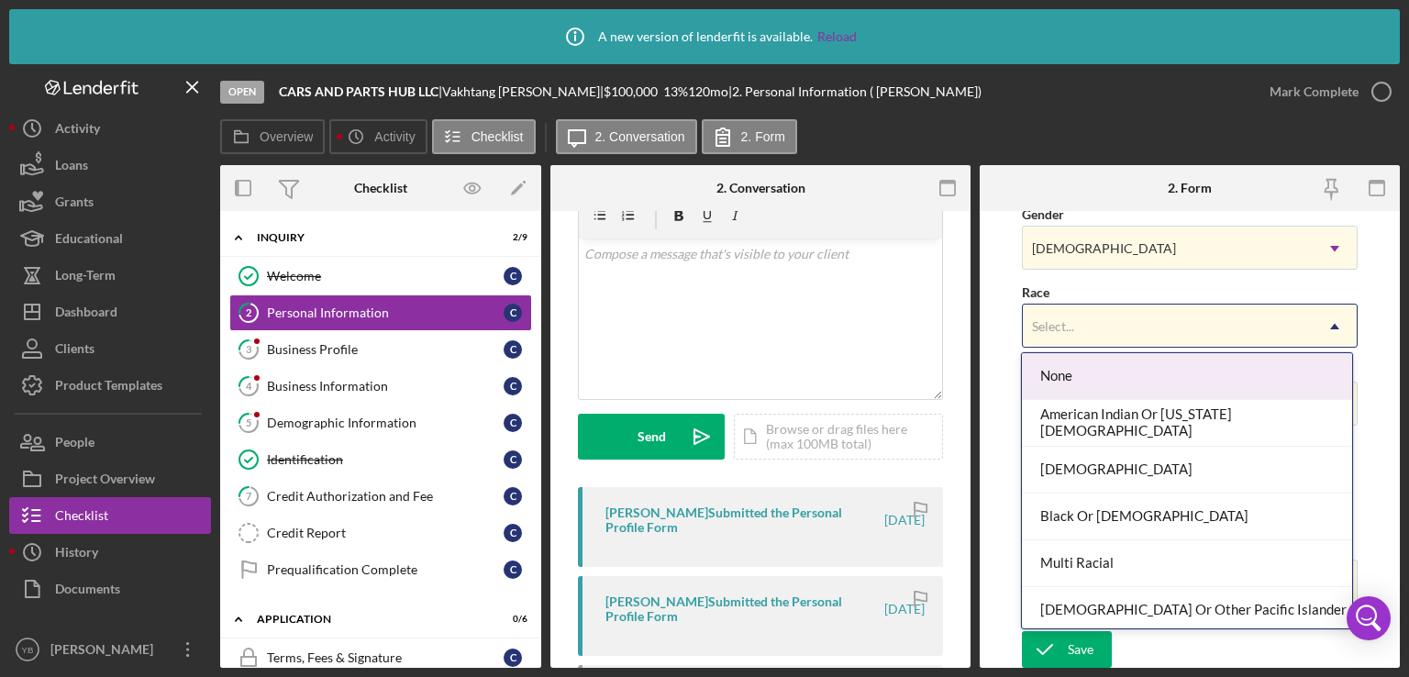
click at [1316, 328] on icon "Icon/Dropdown Arrow" at bounding box center [1335, 327] width 44 height 44
click at [1187, 377] on div "None" at bounding box center [1187, 376] width 330 height 47
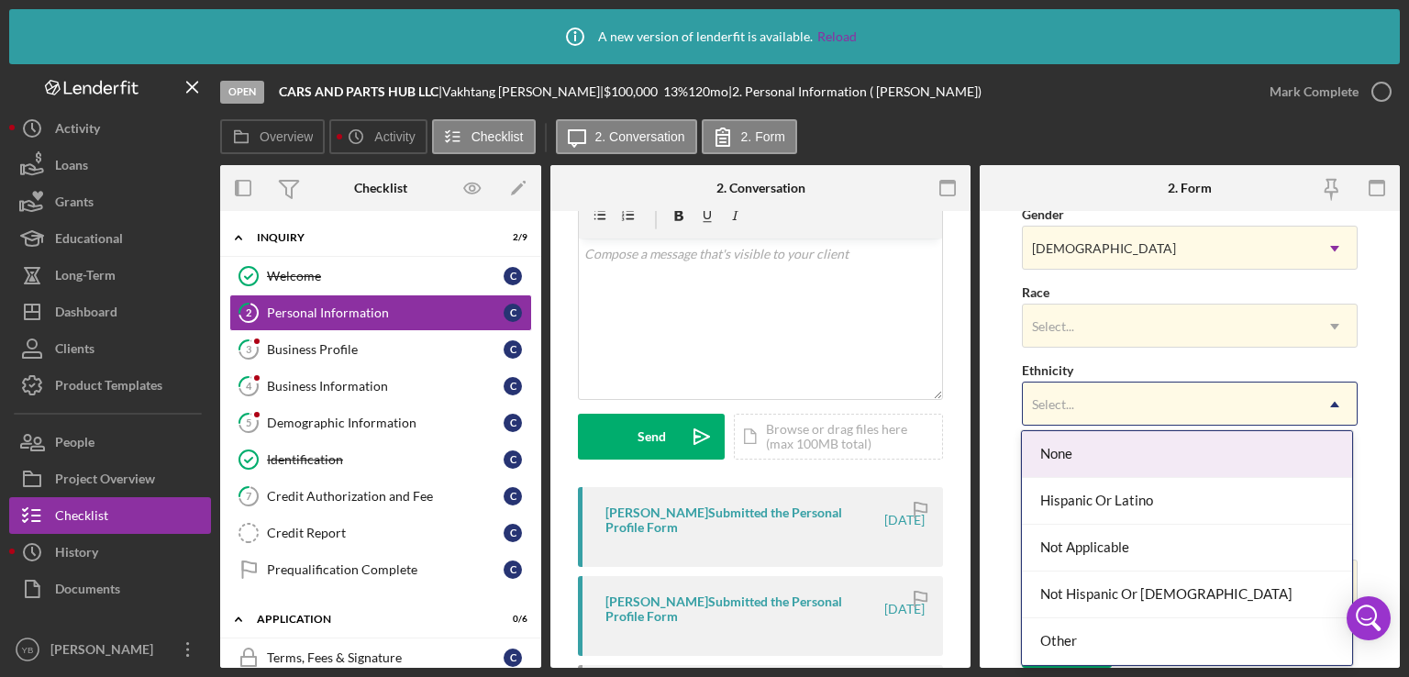
click at [1324, 418] on icon "Icon/Dropdown Arrow" at bounding box center [1335, 405] width 44 height 44
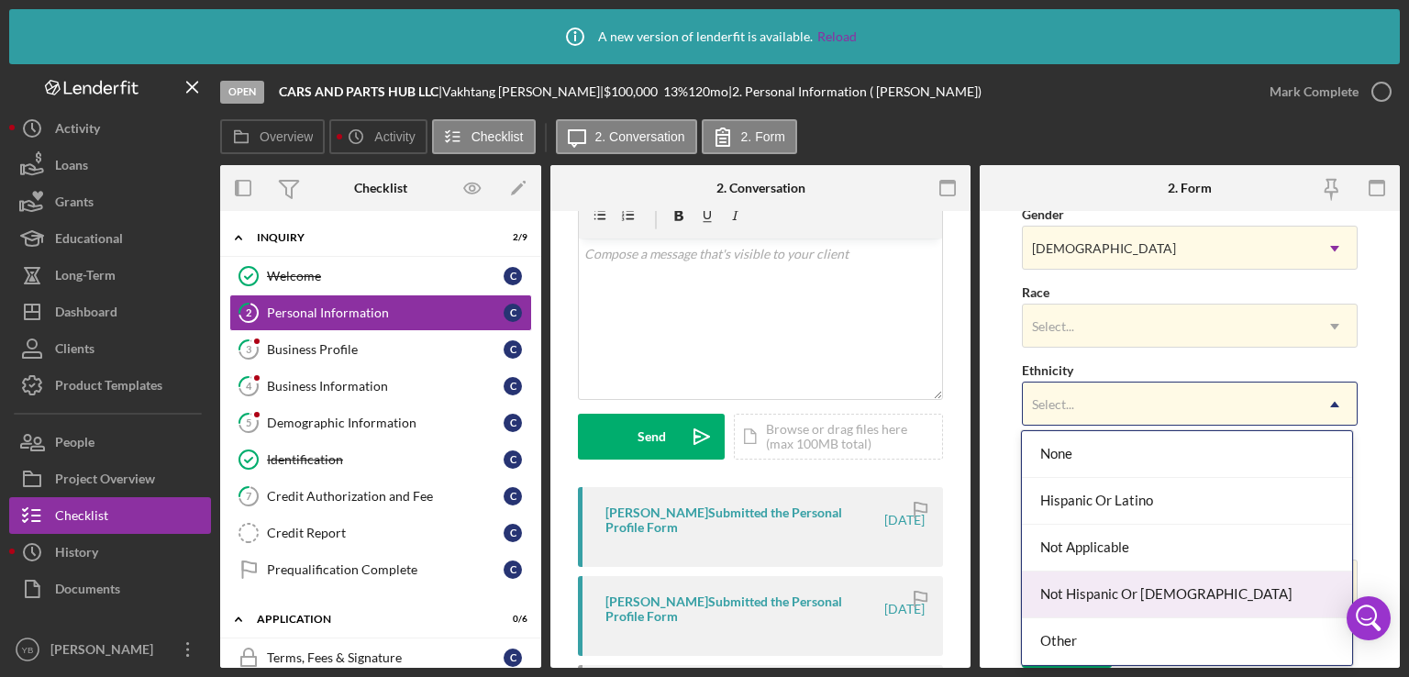
click at [1085, 599] on div "Not Hispanic Or [DEMOGRAPHIC_DATA]" at bounding box center [1187, 595] width 330 height 47
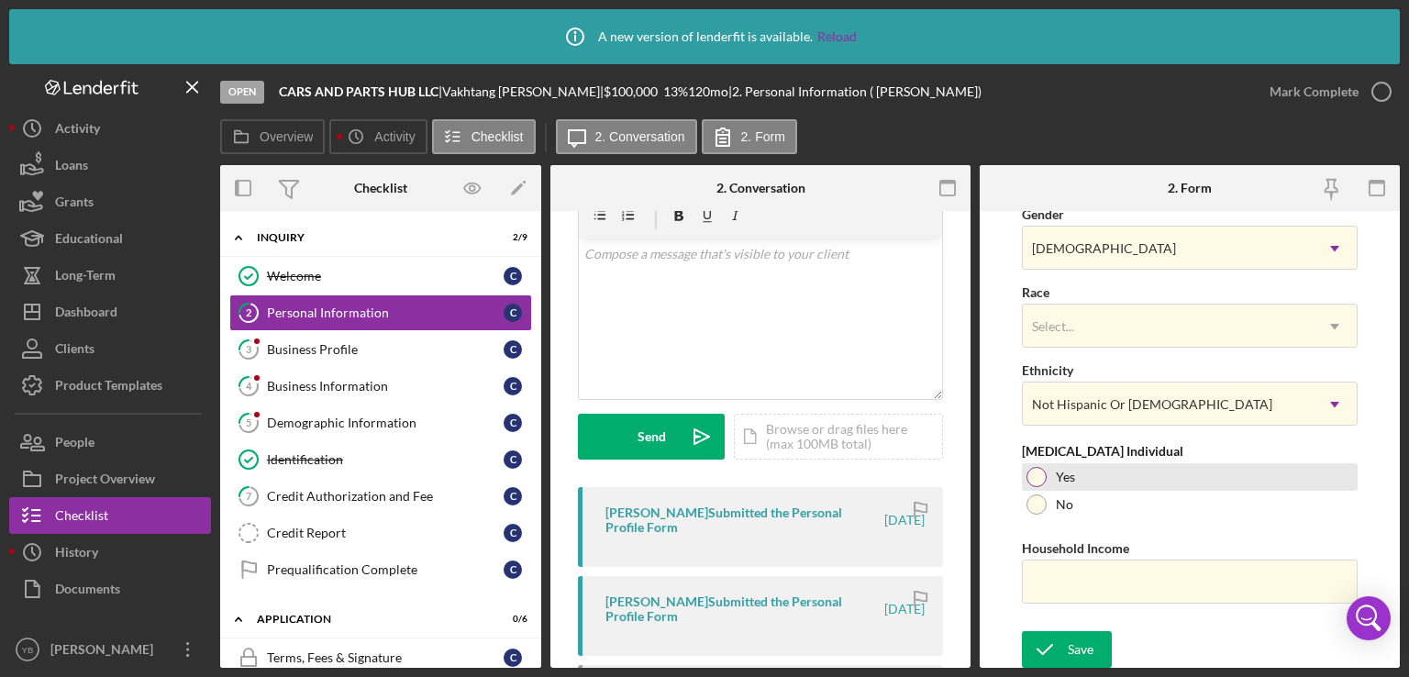
click at [1041, 473] on div at bounding box center [1037, 477] width 20 height 20
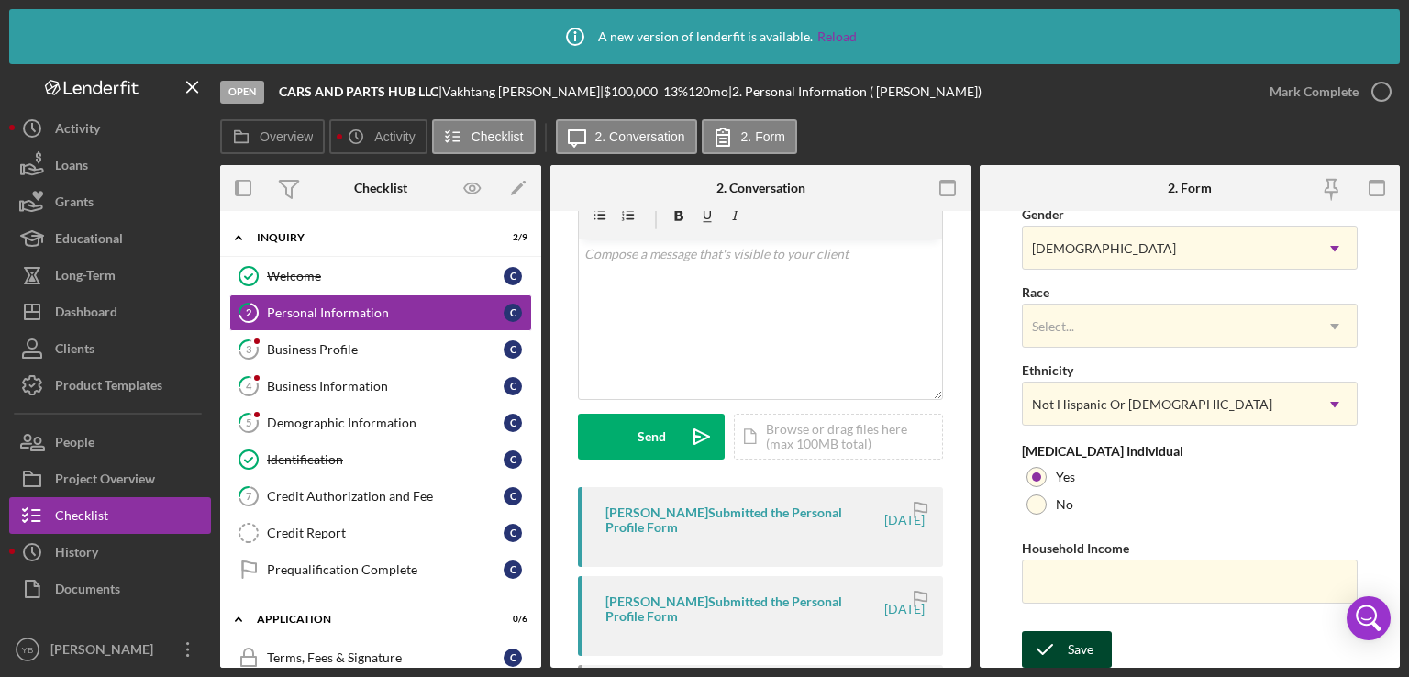
click at [1054, 643] on icon "submit" at bounding box center [1045, 650] width 46 height 46
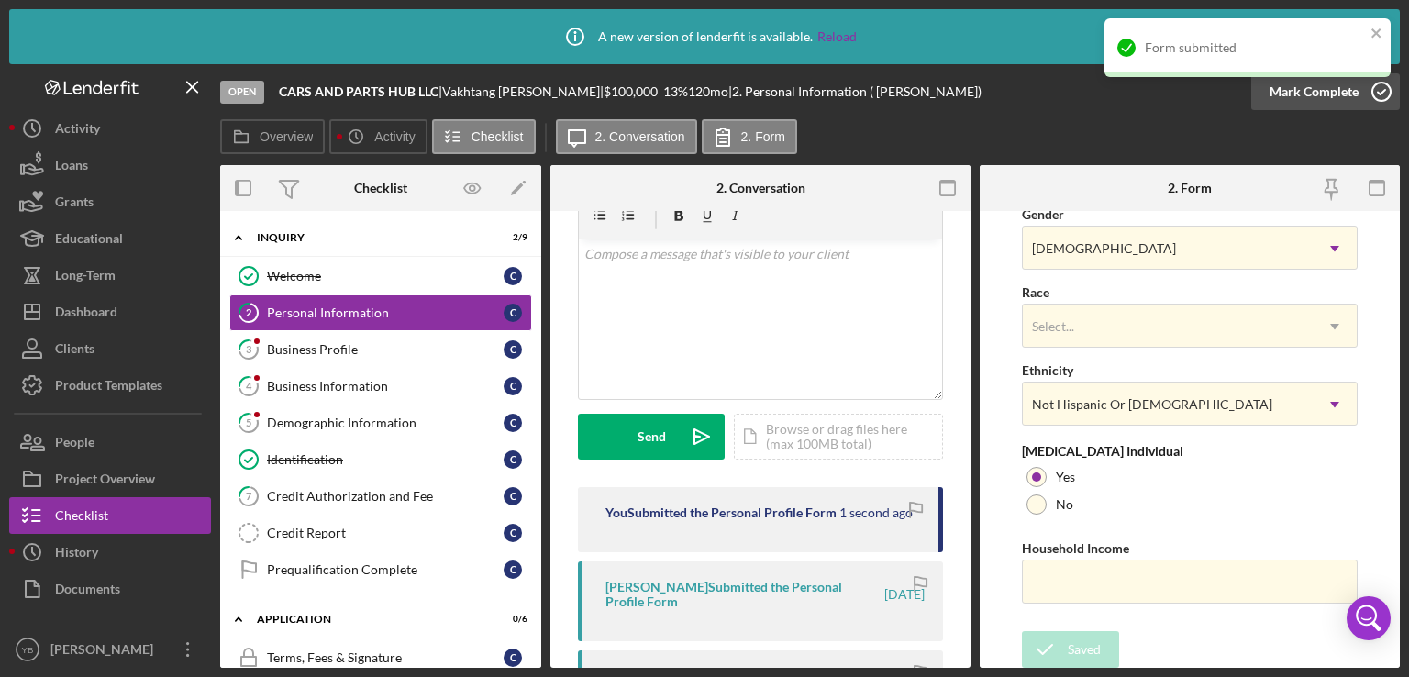
click at [1299, 97] on div "Mark Complete" at bounding box center [1314, 91] width 89 height 37
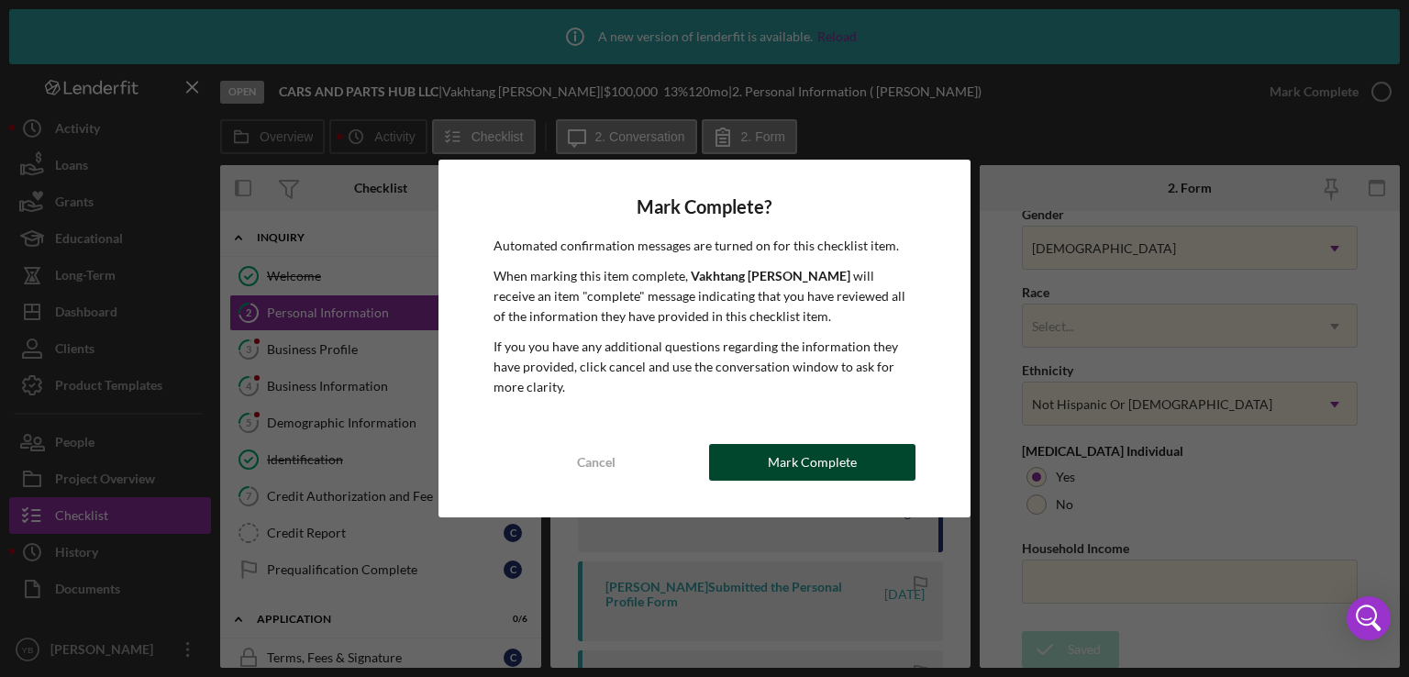
click at [818, 462] on div "Mark Complete" at bounding box center [812, 462] width 89 height 37
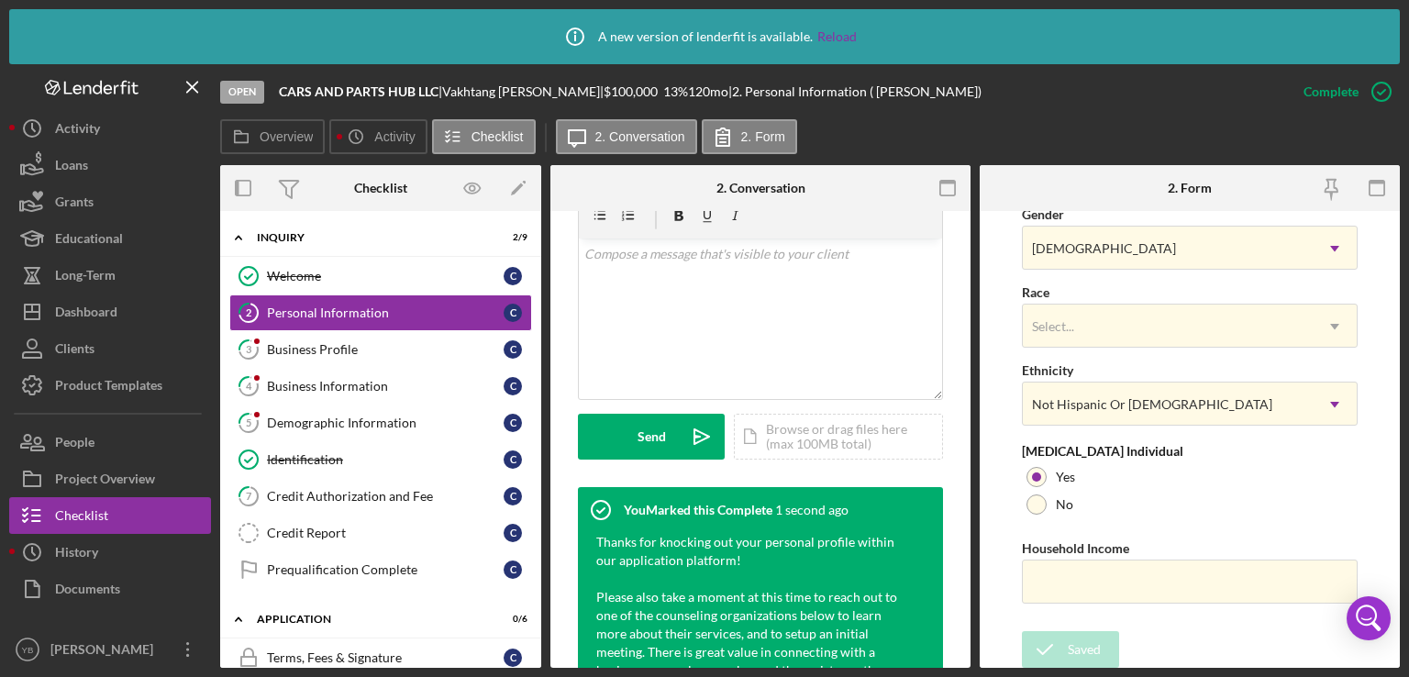
scroll to position [415, 0]
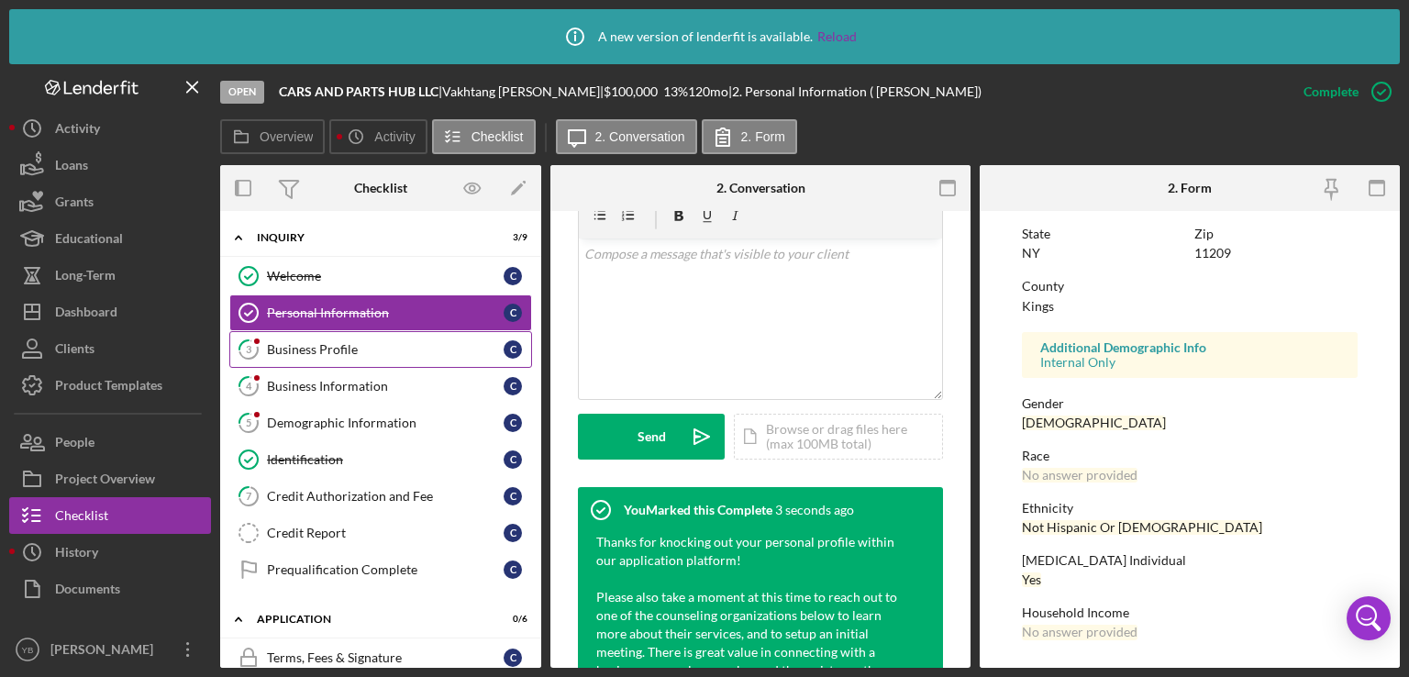
click at [332, 349] on div "Business Profile" at bounding box center [385, 349] width 237 height 15
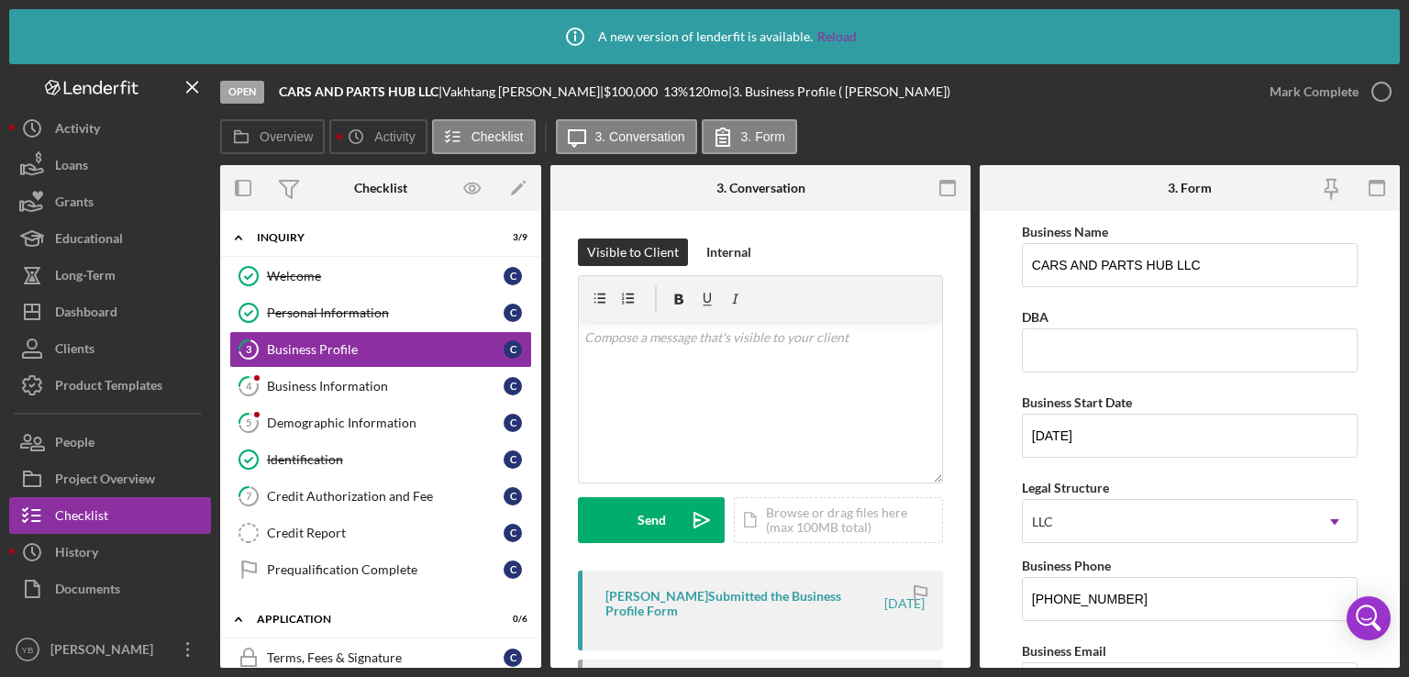
click at [1396, 300] on div "Icon/Info A new version of lenderfit is available. Reload Open CARS AND PARTS H…" at bounding box center [704, 338] width 1409 height 677
click at [1303, 96] on div "Mark Complete" at bounding box center [1314, 91] width 89 height 37
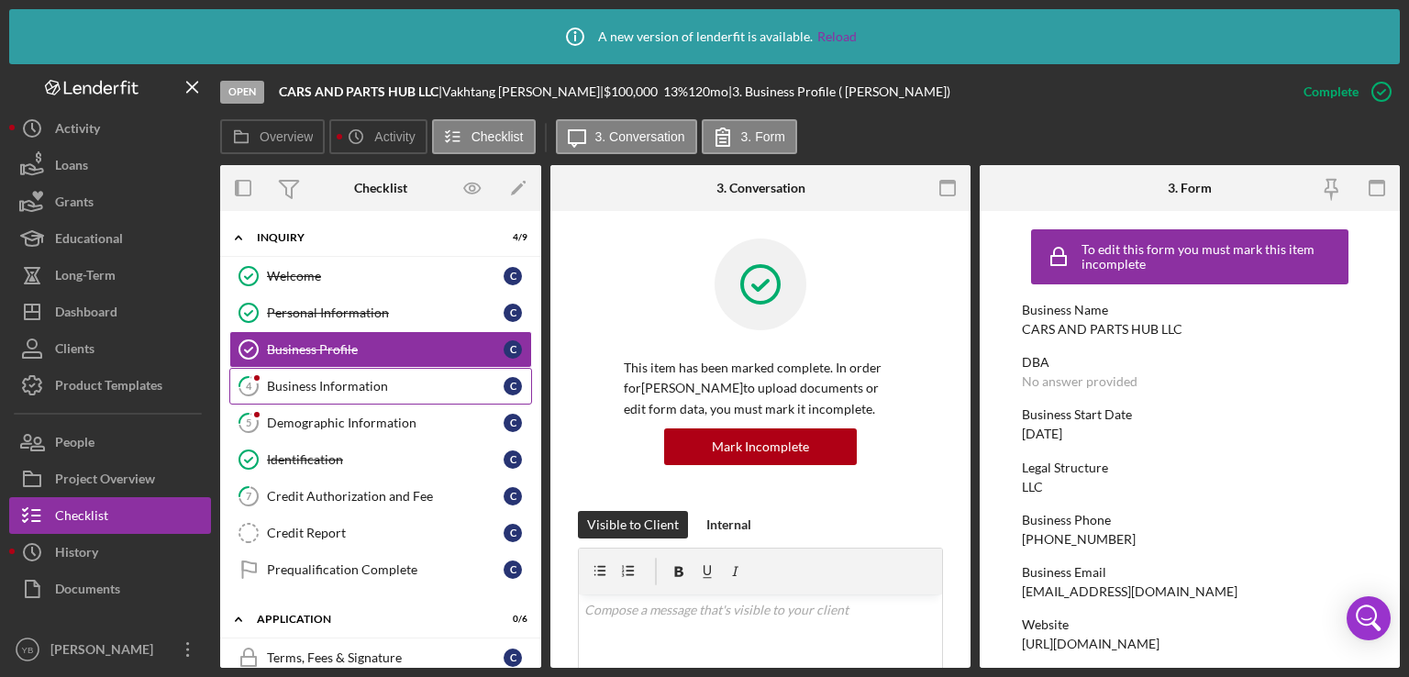
click at [351, 375] on link "4 Business Information C" at bounding box center [380, 386] width 303 height 37
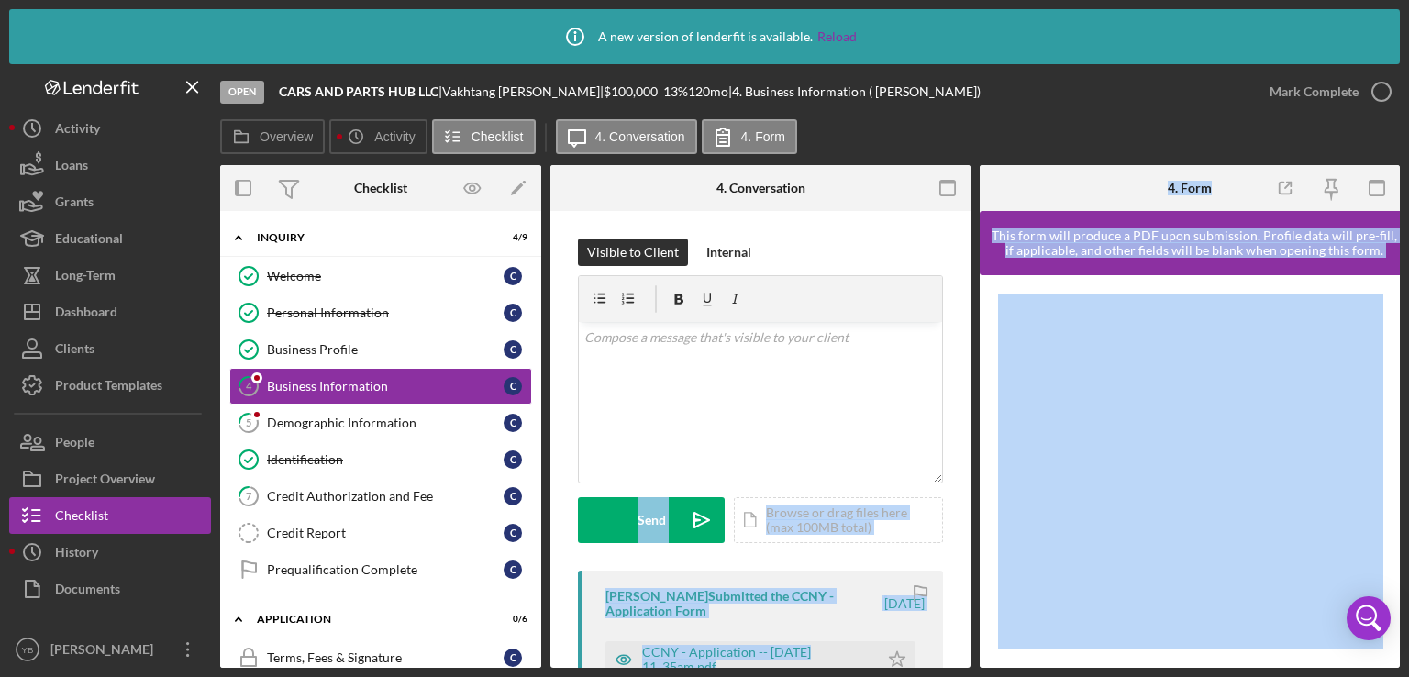
drag, startPoint x: 974, startPoint y: 347, endPoint x: 984, endPoint y: 471, distance: 124.2
click at [984, 471] on div "Overview Internal Workflow Stage Open Icon/Dropdown Arrow Archive (can unarchiv…" at bounding box center [810, 416] width 1180 height 503
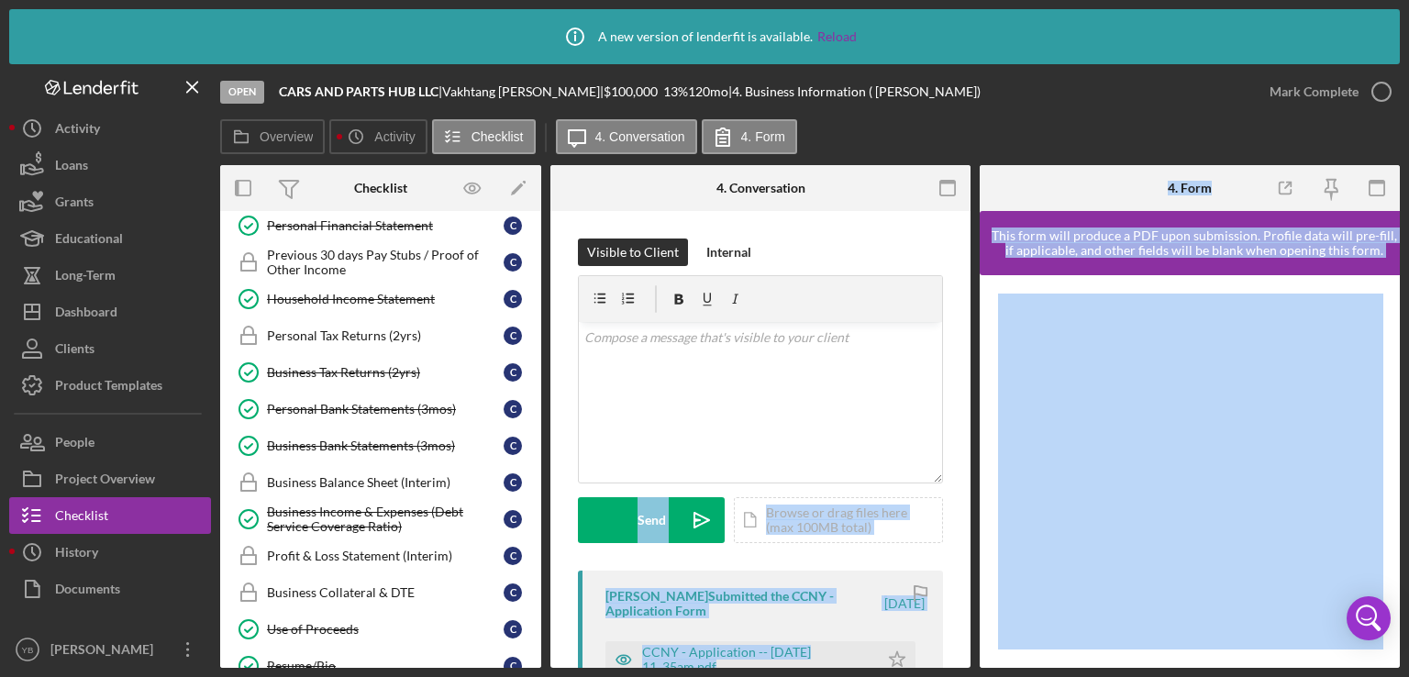
scroll to position [696, 0]
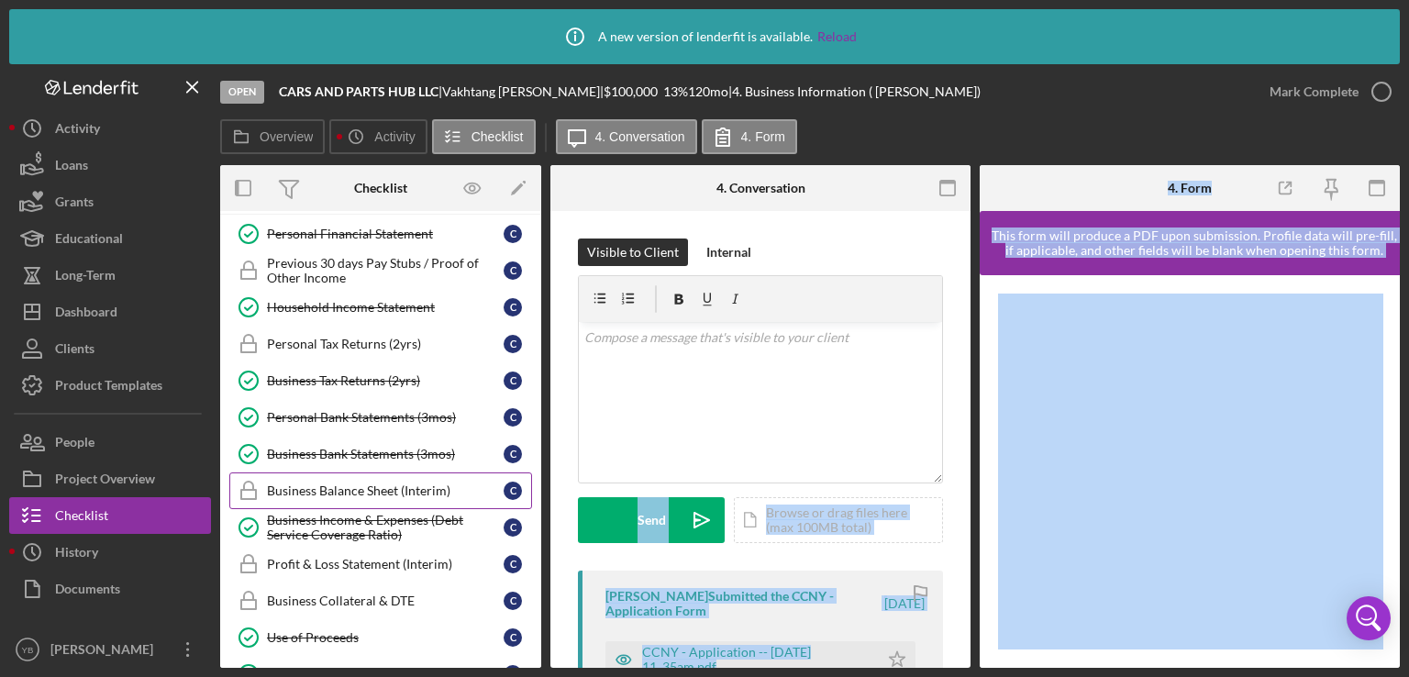
click at [386, 485] on div "Business Balance Sheet (Interim)" at bounding box center [385, 491] width 237 height 15
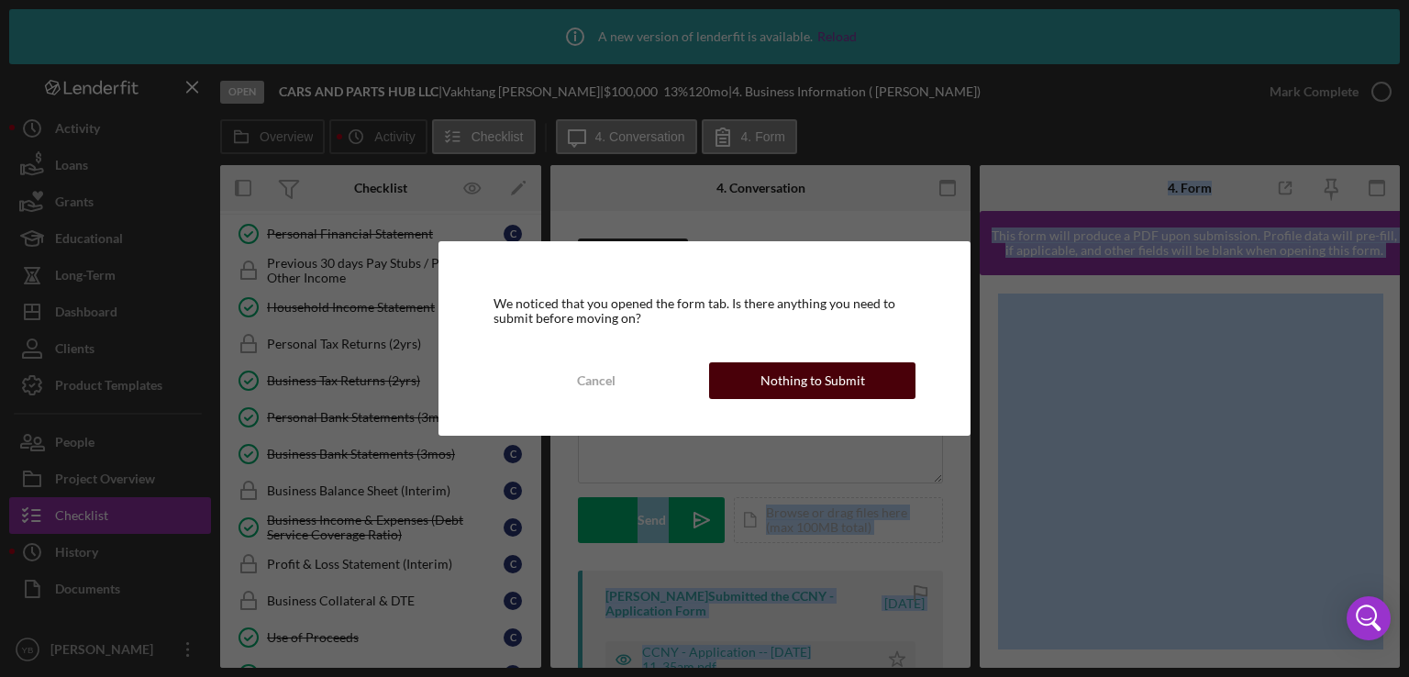
click at [779, 390] on div "Nothing to Submit" at bounding box center [813, 380] width 105 height 37
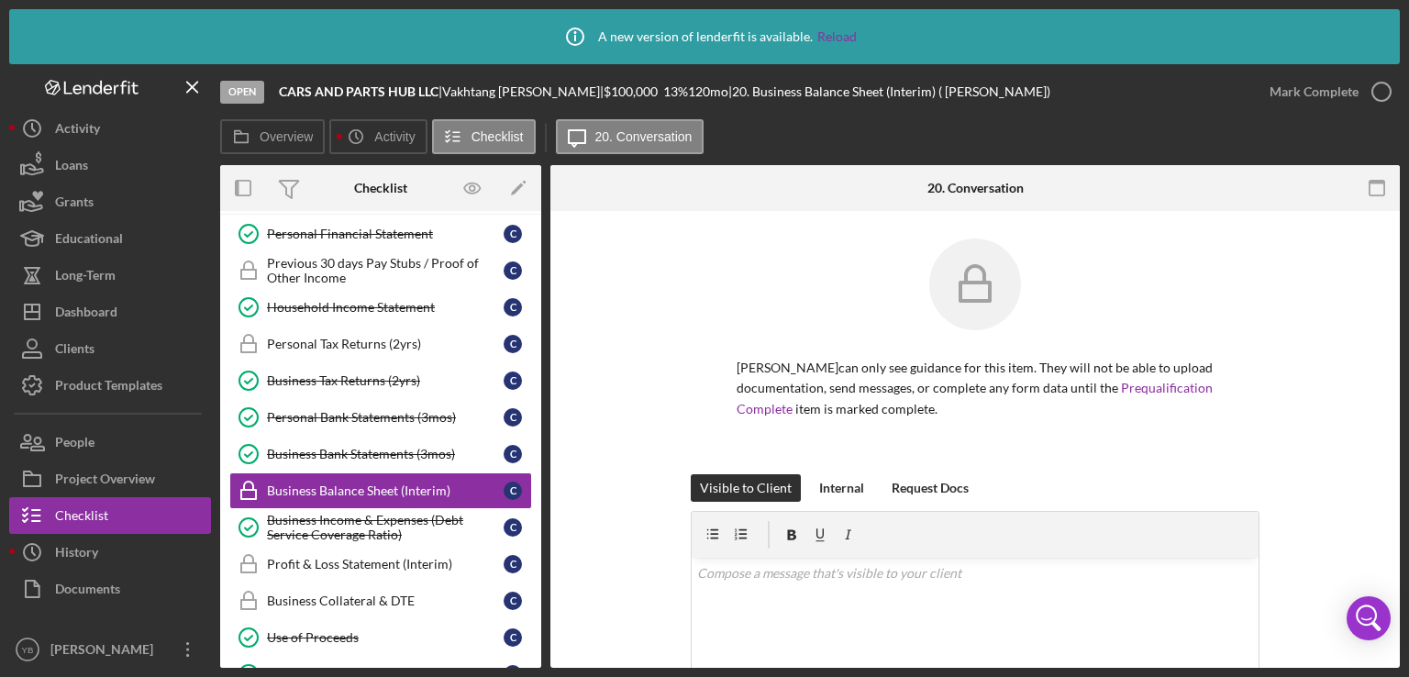
click at [1308, 299] on div "[PERSON_NAME] can only see guidance for this item. They will not be able to upl…" at bounding box center [975, 357] width 795 height 236
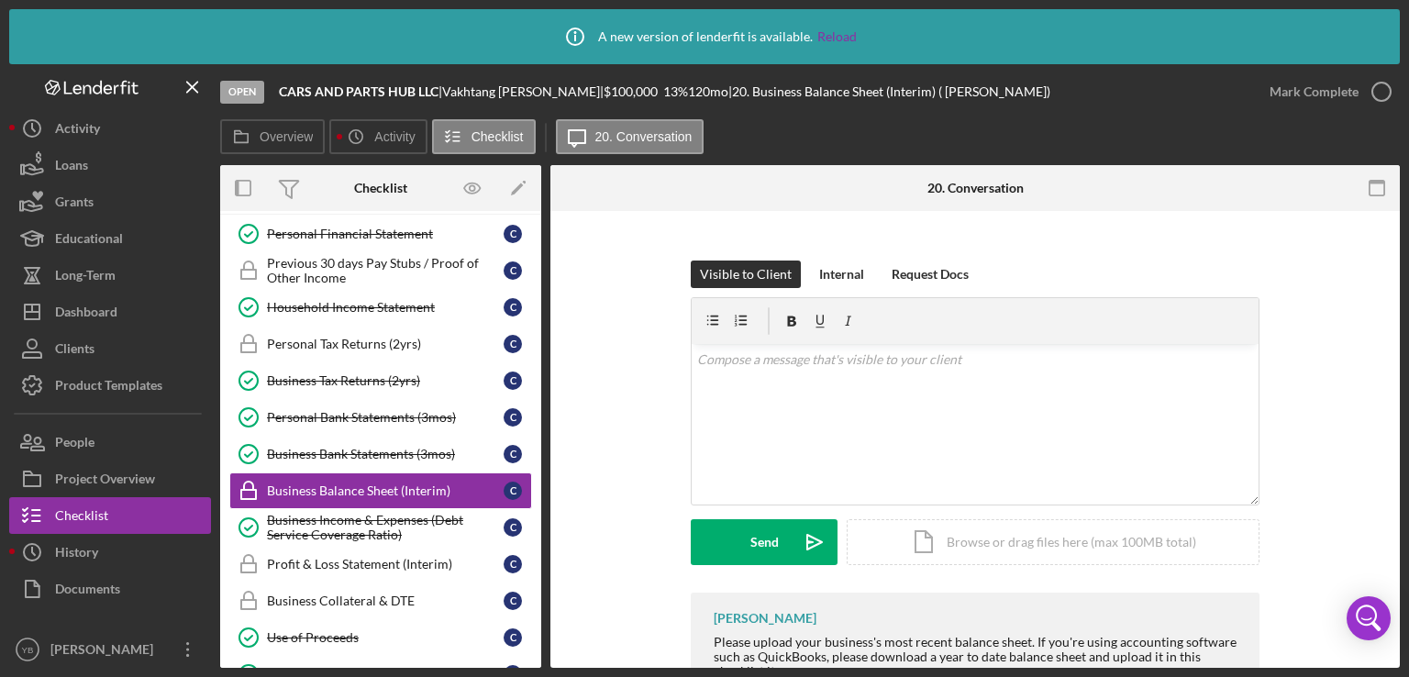
scroll to position [404, 0]
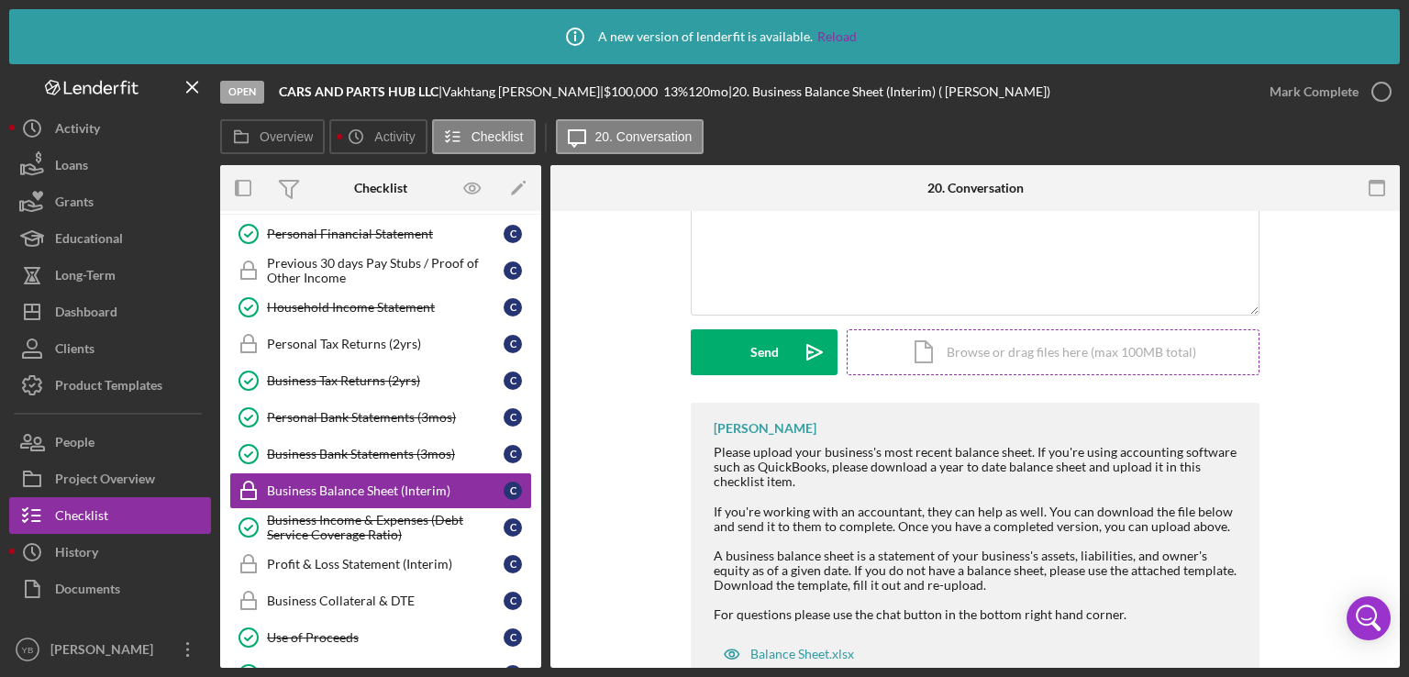
click at [1099, 352] on div "Icon/Document Browse or drag files here (max 100MB total) Tap to choose files o…" at bounding box center [1053, 352] width 413 height 46
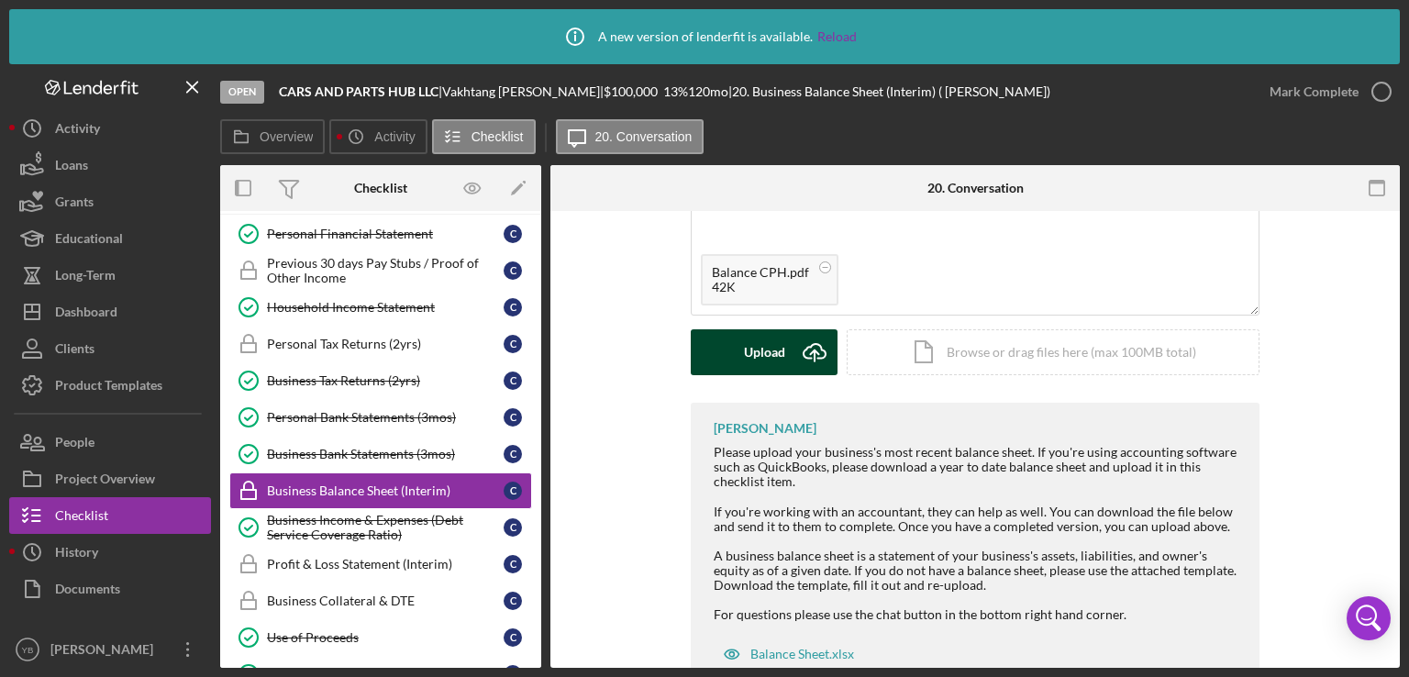
click at [731, 345] on button "Upload Icon/Upload" at bounding box center [764, 352] width 147 height 46
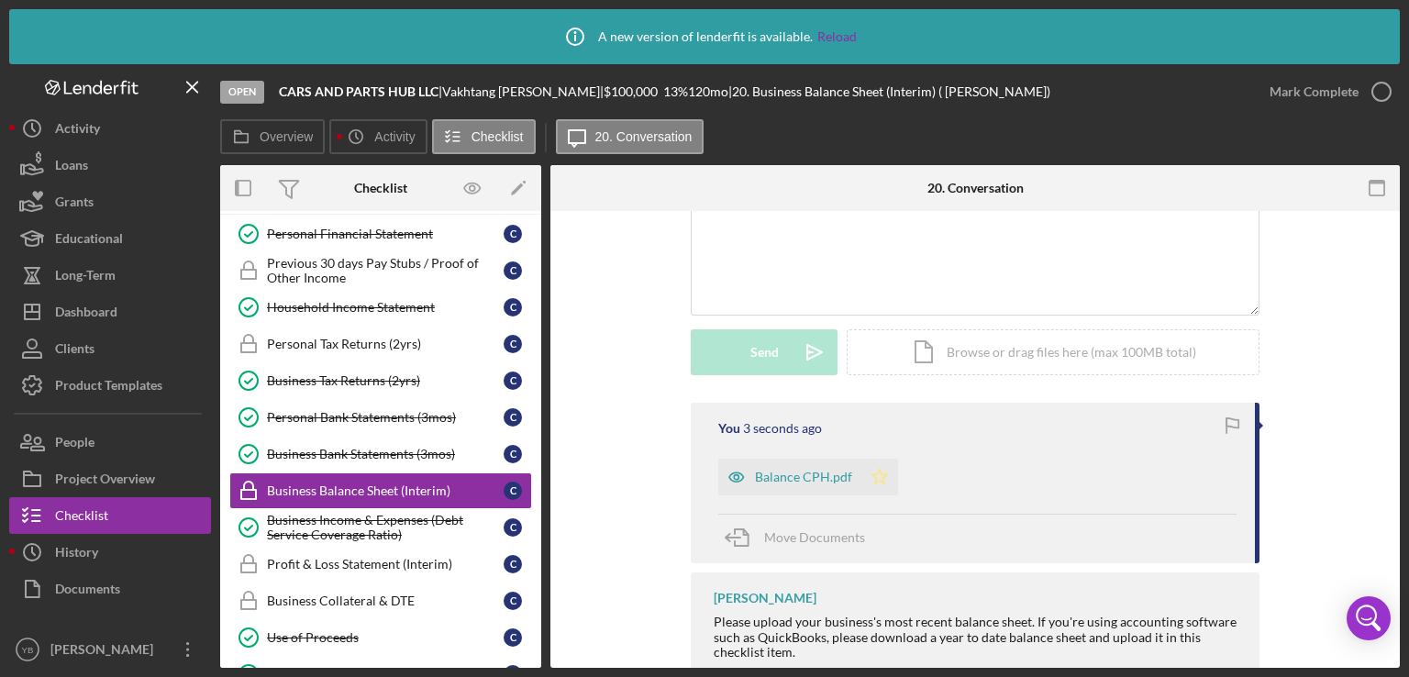
click at [864, 474] on icon "Icon/Star" at bounding box center [880, 477] width 37 height 37
click at [1328, 88] on div "Mark Complete" at bounding box center [1314, 91] width 89 height 37
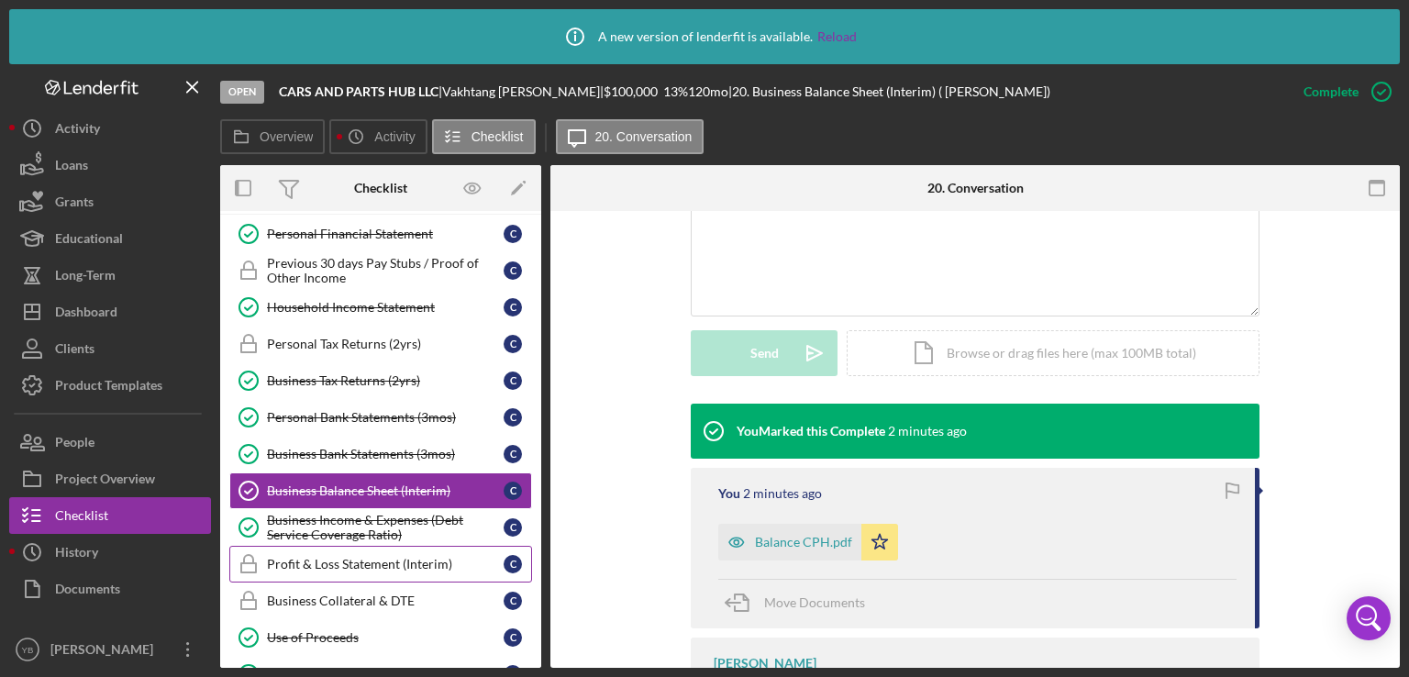
click at [379, 557] on div "Profit & Loss Statement (Interim)" at bounding box center [385, 564] width 237 height 15
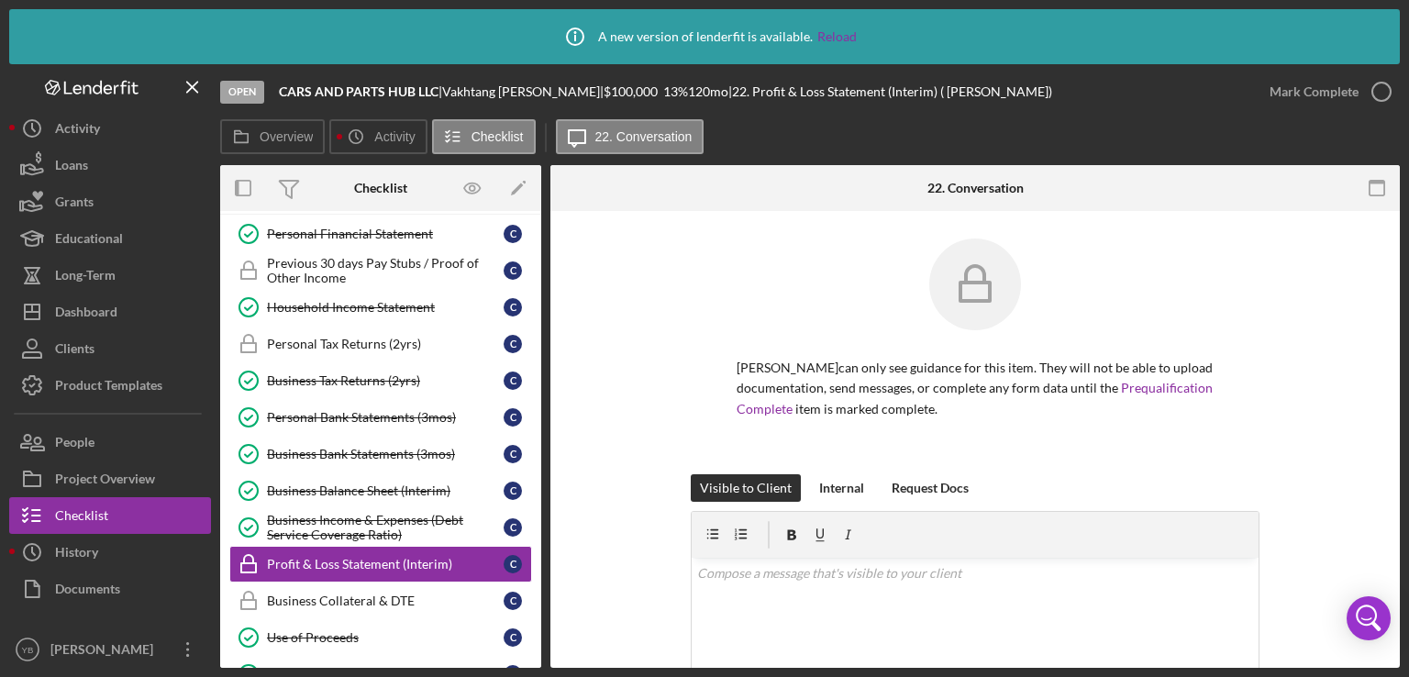
click at [1321, 329] on div "[PERSON_NAME] can only see guidance for this item. They will not be able to upl…" at bounding box center [975, 357] width 795 height 236
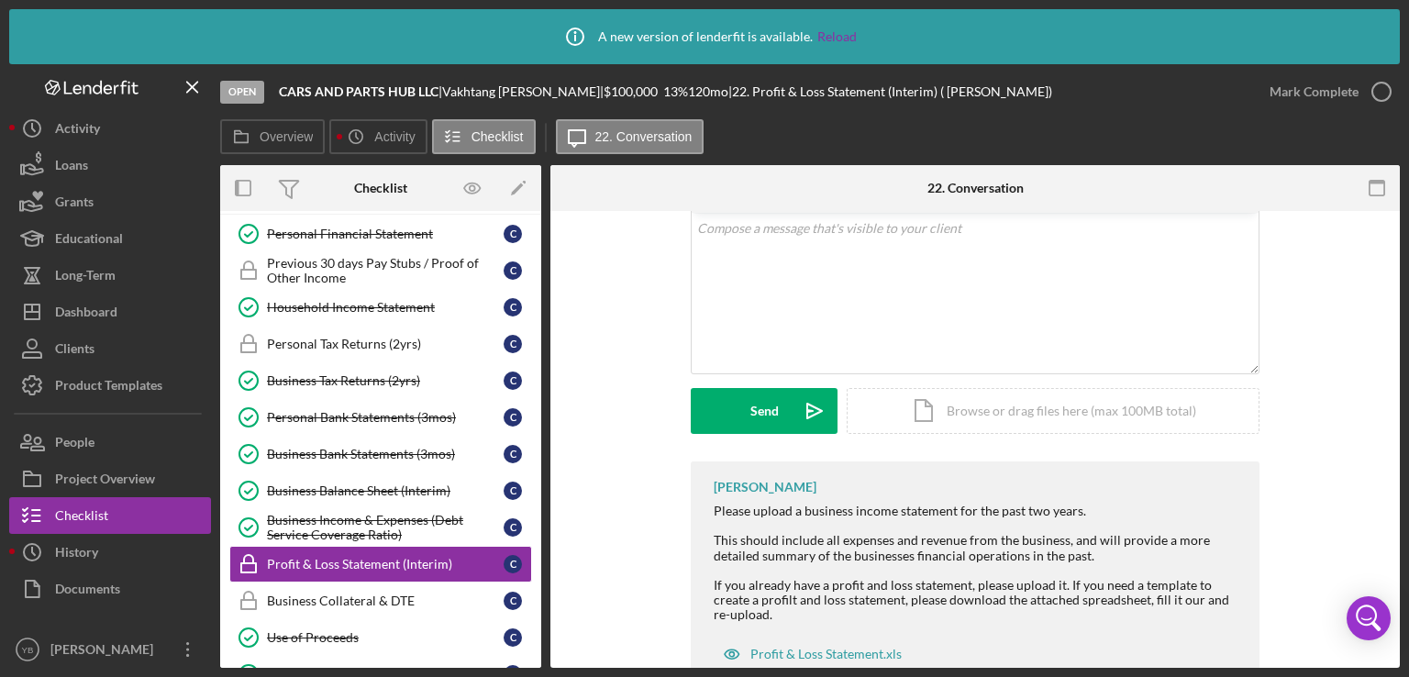
scroll to position [404, 0]
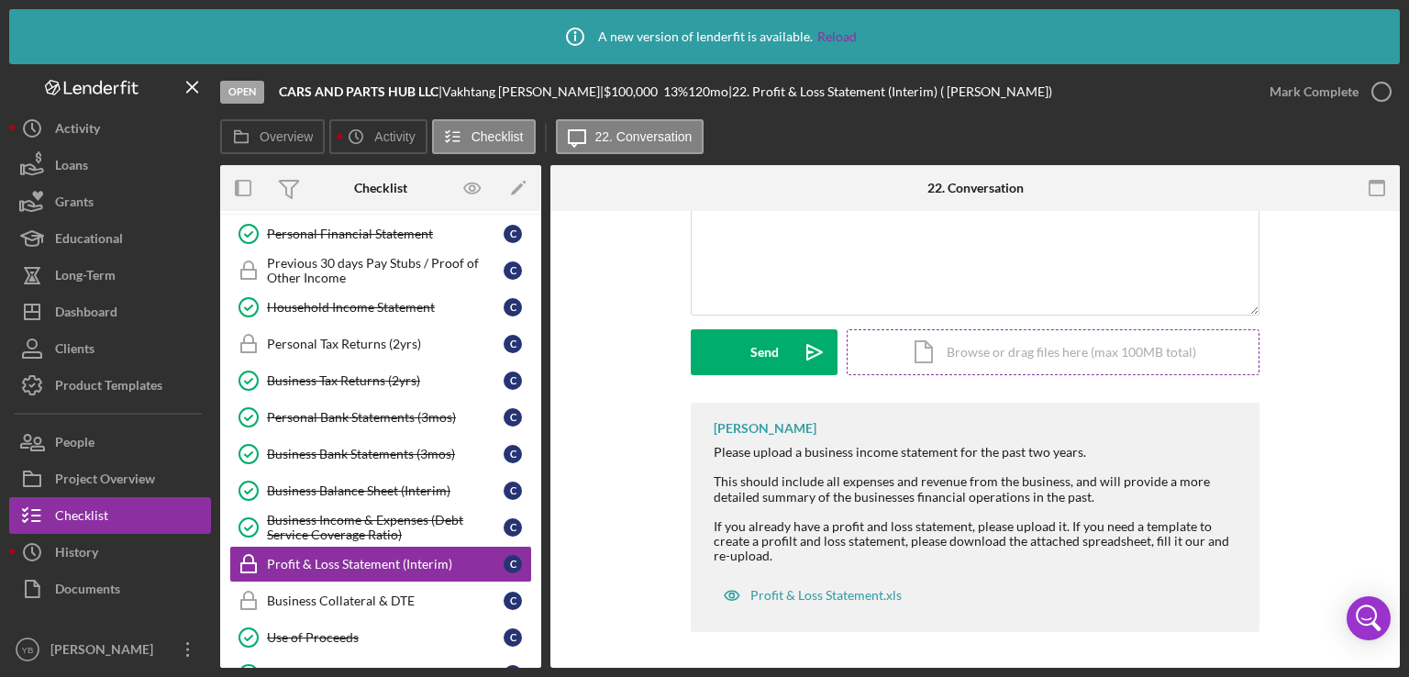
click at [1074, 346] on div "Icon/Document Browse or drag files here (max 100MB total) Tap to choose files o…" at bounding box center [1053, 352] width 413 height 46
click at [734, 355] on button "Upload Icon/Upload" at bounding box center [764, 352] width 147 height 46
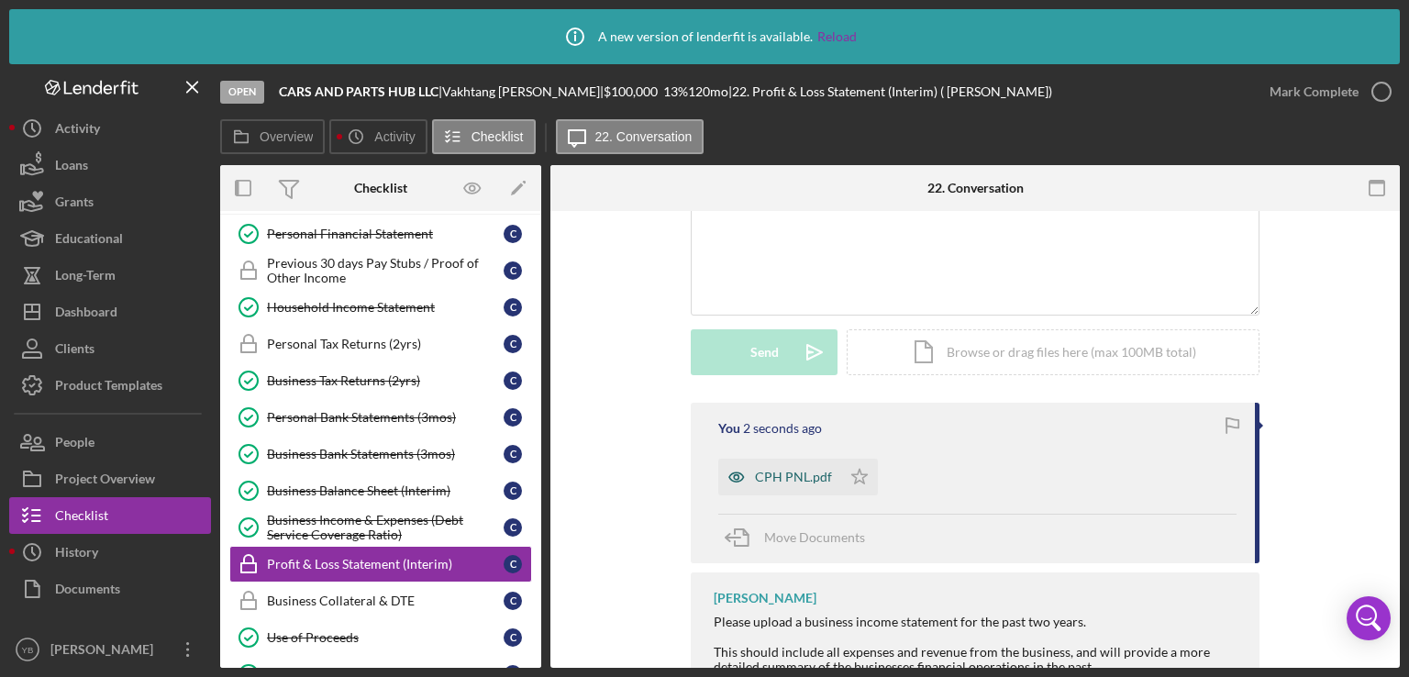
click at [768, 474] on div "CPH PNL.pdf" at bounding box center [793, 477] width 77 height 15
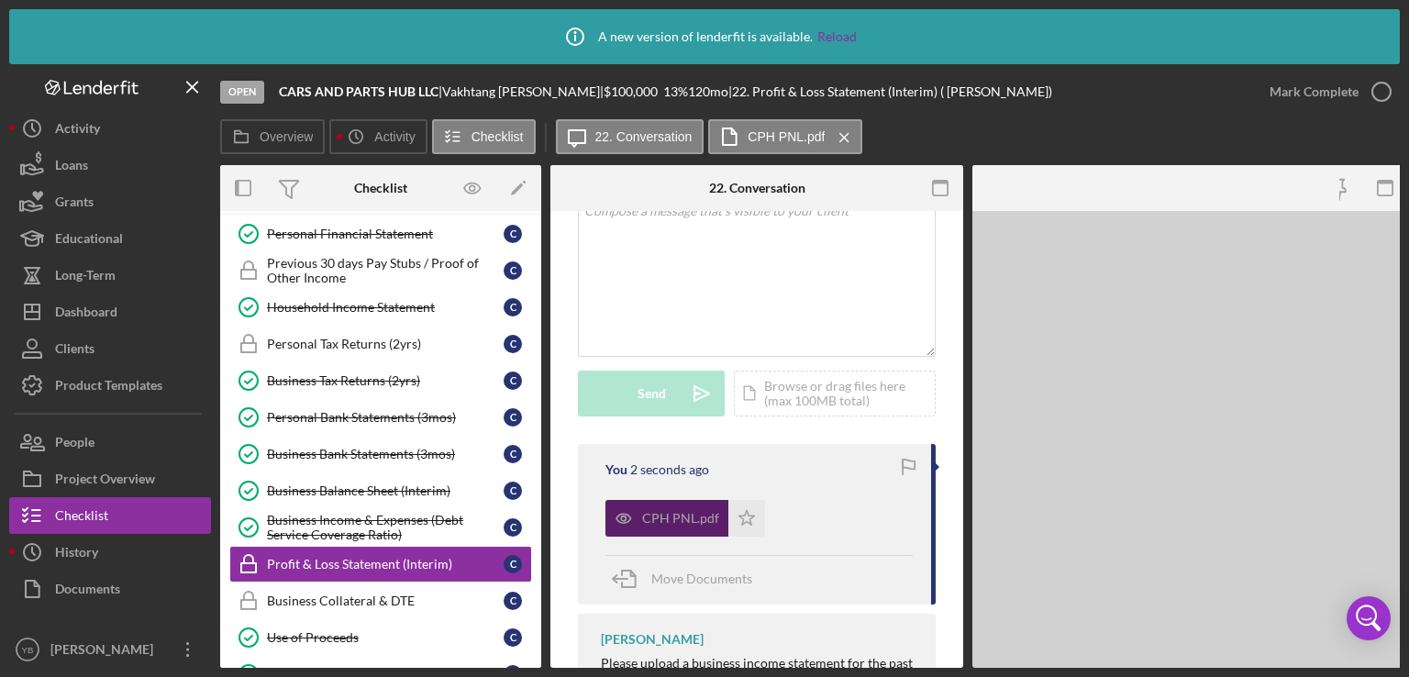
scroll to position [445, 0]
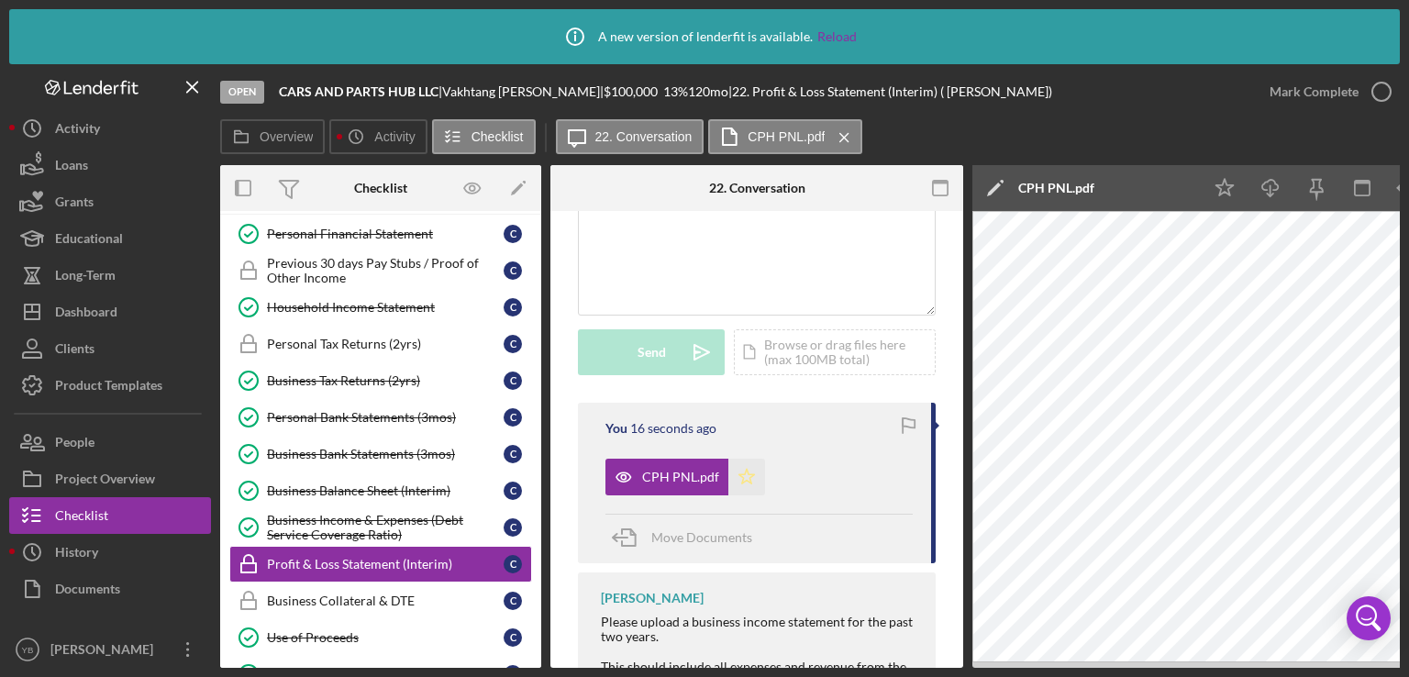
click at [740, 478] on icon "Icon/Star" at bounding box center [747, 477] width 37 height 37
click at [1329, 90] on div "Mark Complete" at bounding box center [1314, 91] width 89 height 37
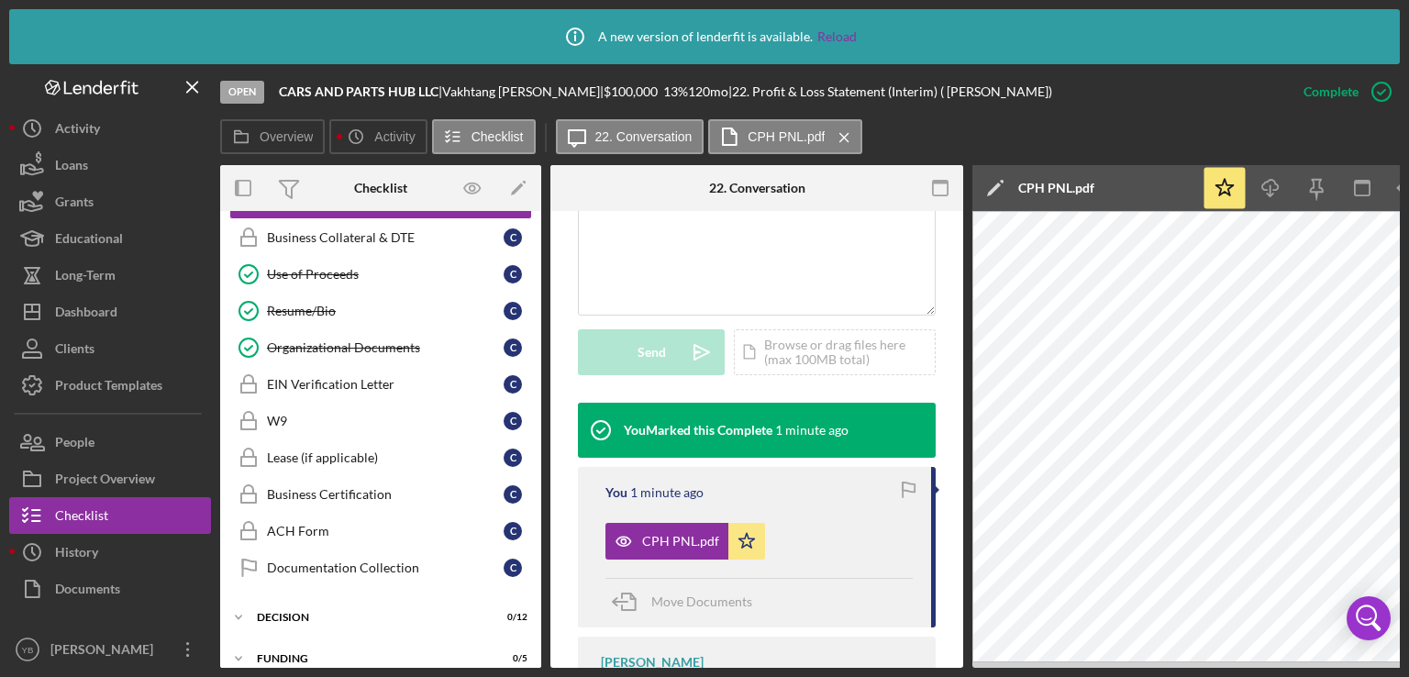
scroll to position [1062, 0]
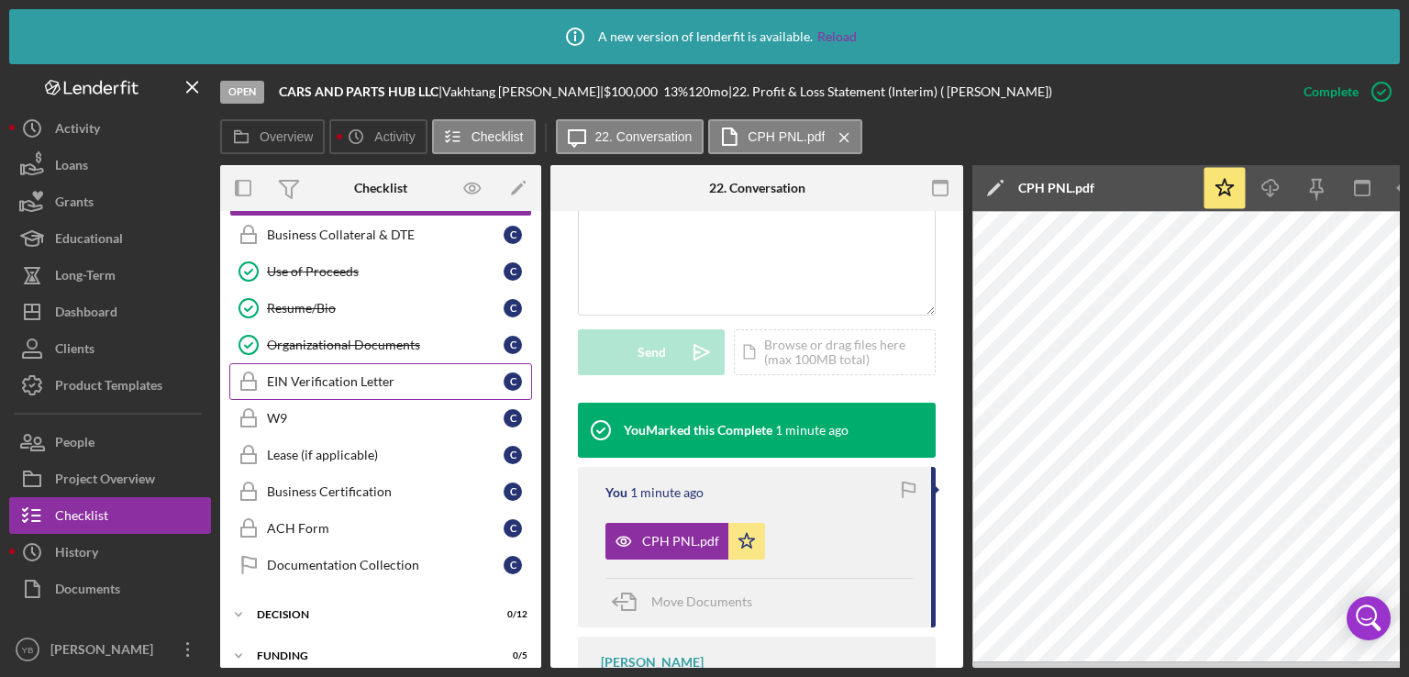
click at [341, 374] on div "EIN Verification Letter" at bounding box center [385, 381] width 237 height 15
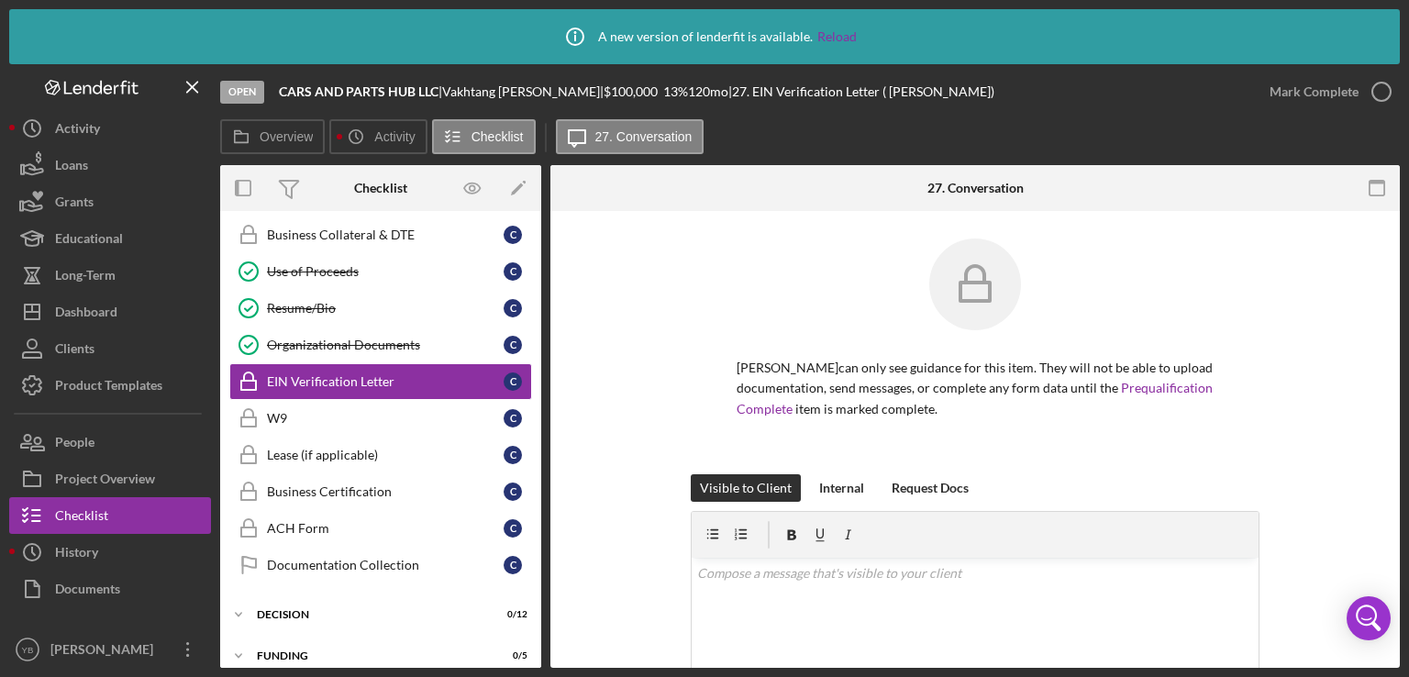
drag, startPoint x: 1400, startPoint y: 243, endPoint x: 1361, endPoint y: 306, distance: 73.8
click at [1361, 306] on div "Icon/Info A new version of lenderfit is available. Reload Open CARS AND PARTS H…" at bounding box center [704, 338] width 1409 height 677
click at [1361, 306] on div "[PERSON_NAME] can only see guidance for this item. They will not be able to upl…" at bounding box center [975, 357] width 795 height 236
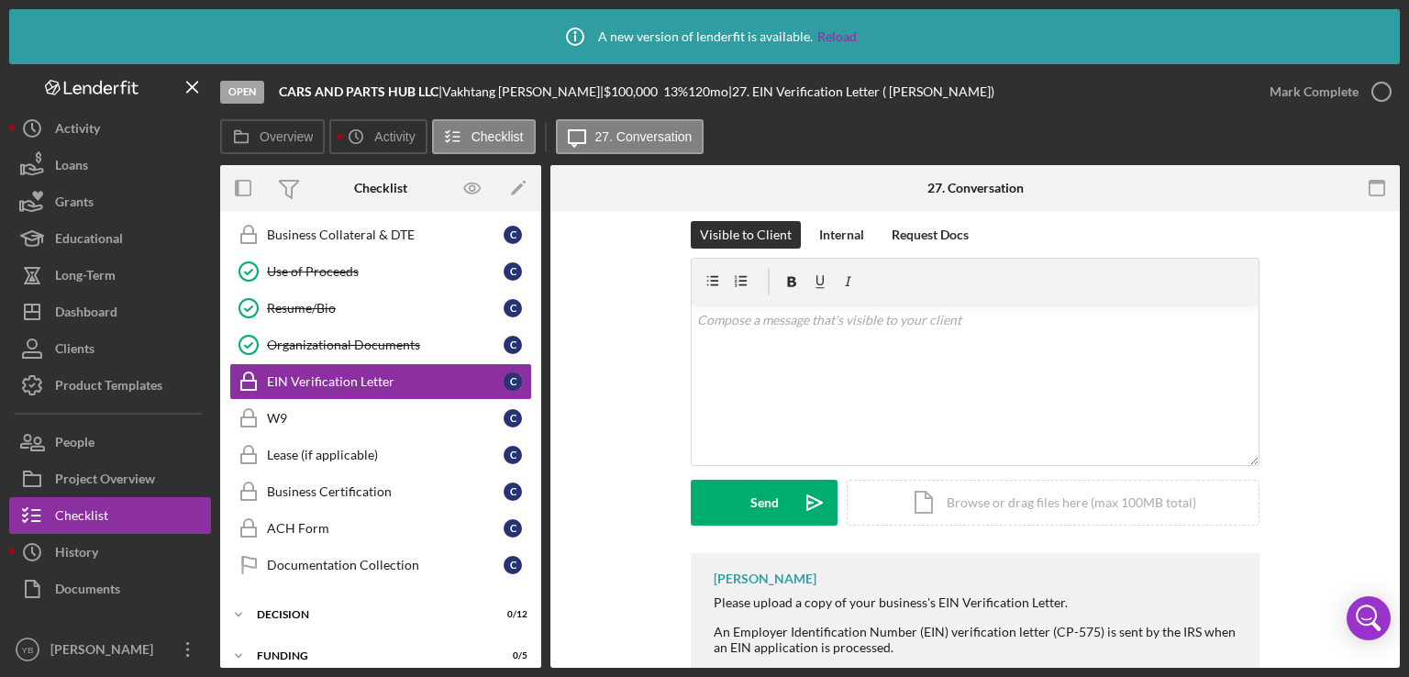
scroll to position [329, 0]
